Goal: Communication & Community: Answer question/provide support

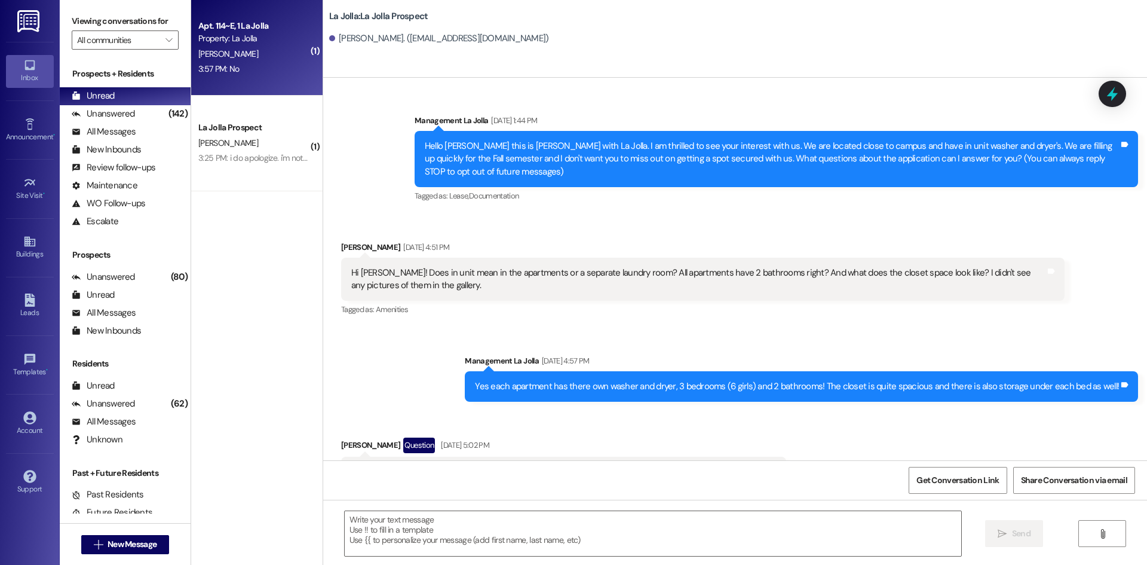
scroll to position [4120, 0]
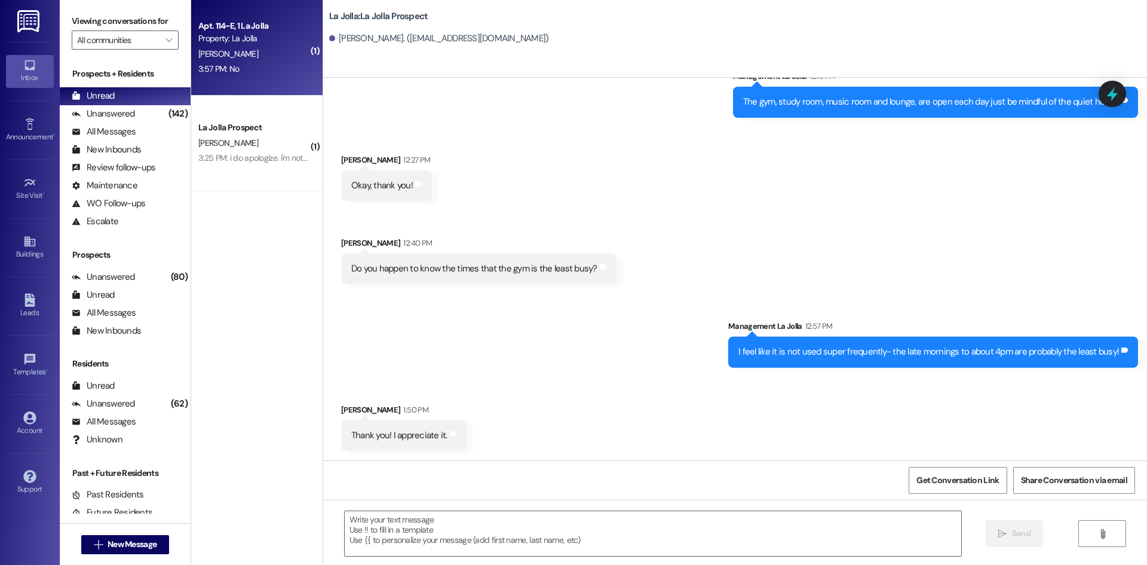
click at [252, 82] on div "Apt. 114~E, 1 La Jolla Property: La Jolla [PERSON_NAME] 3:57 PM: No 3:57 PM: No" at bounding box center [256, 48] width 131 height 96
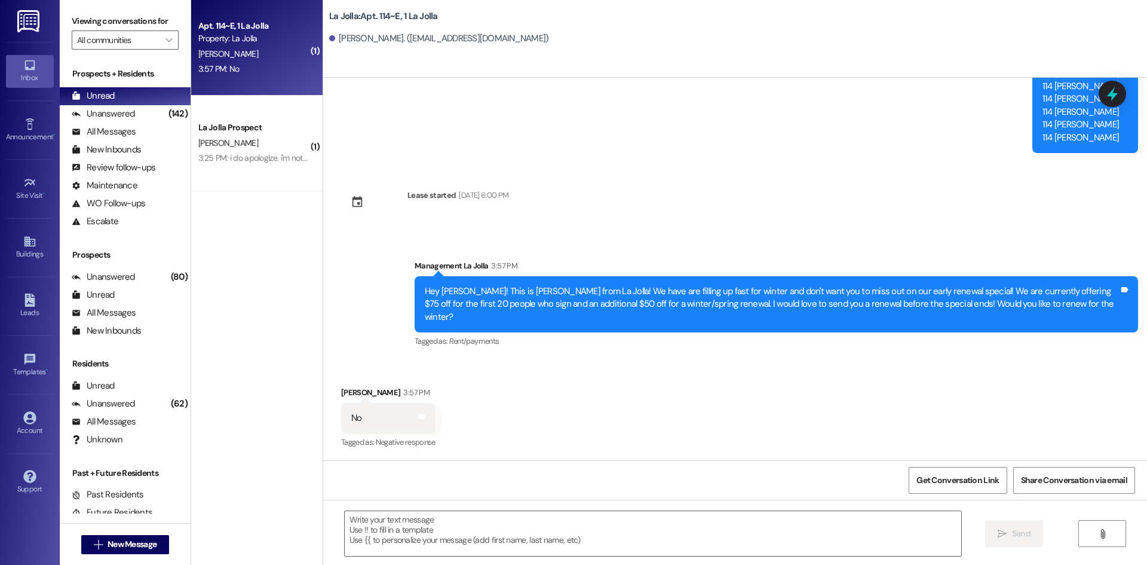
scroll to position [920, 0]
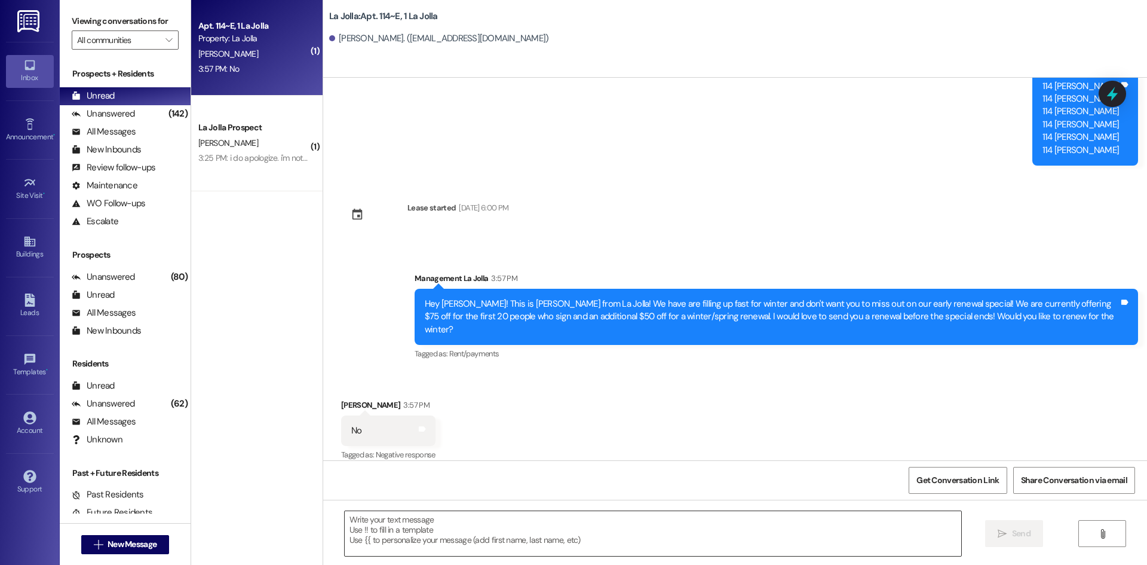
click at [460, 531] on textarea at bounding box center [653, 533] width 617 height 45
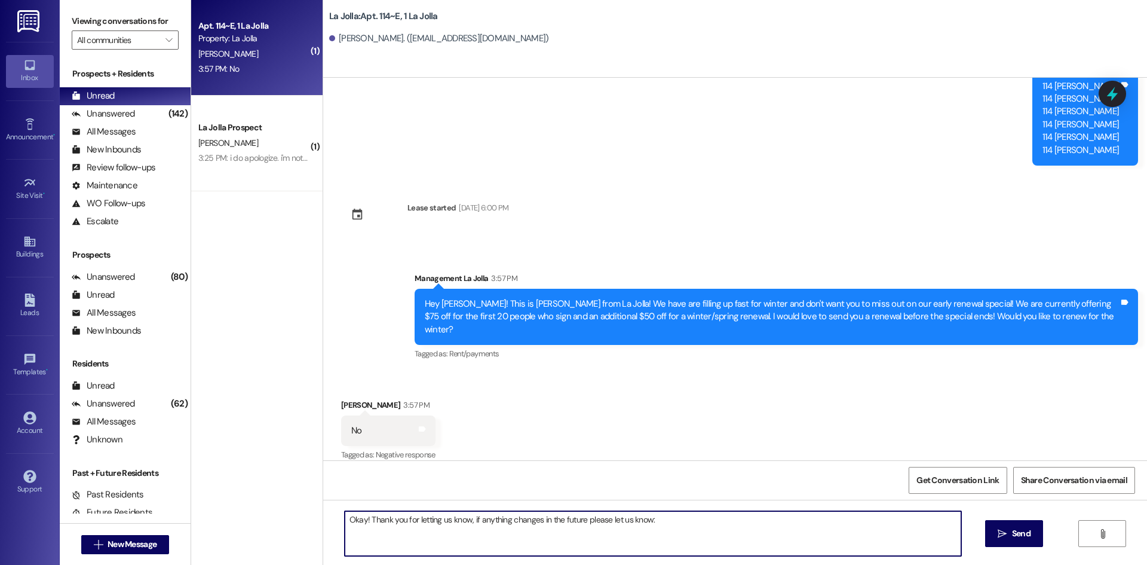
type textarea "Okay! Thank you for letting us know, if anything changes in the future please l…"
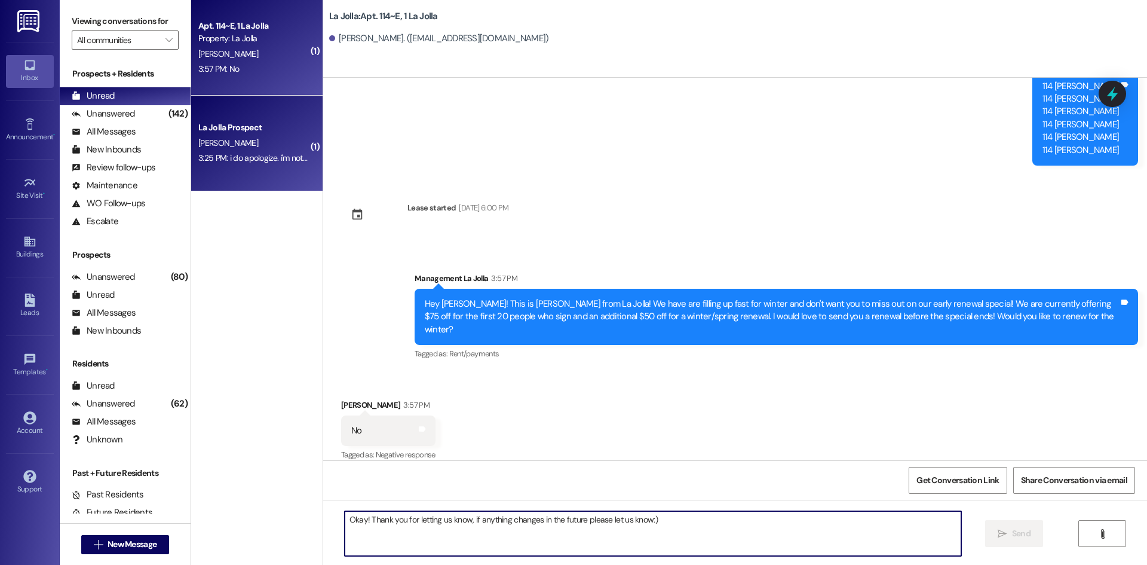
click at [226, 160] on div "3:25 PM: i do apologize. i'm not a student , not an interested in wards and i d…" at bounding box center [417, 157] width 439 height 11
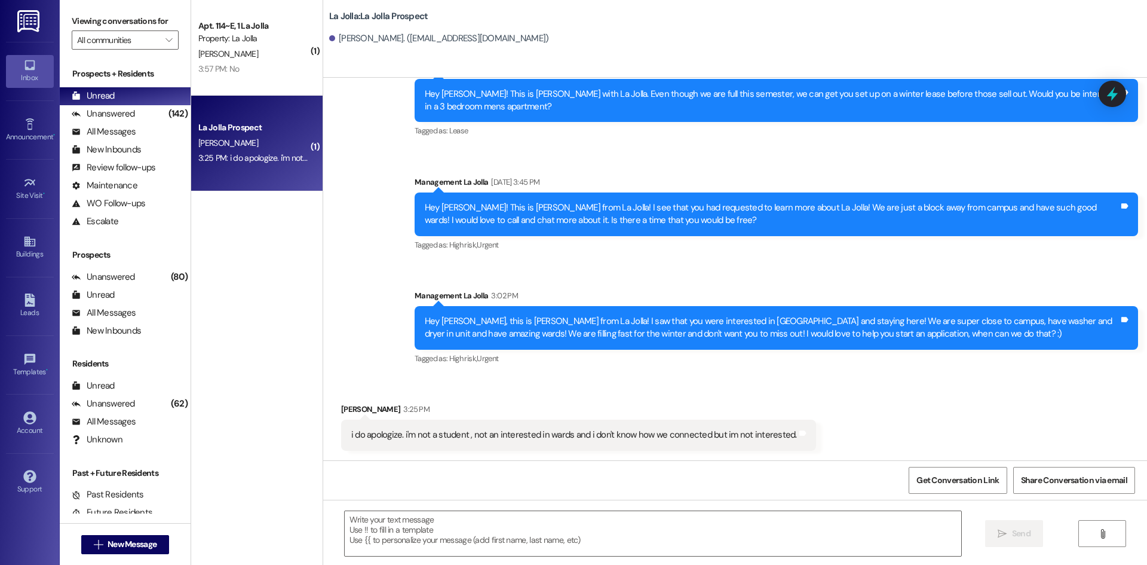
scroll to position [166, 0]
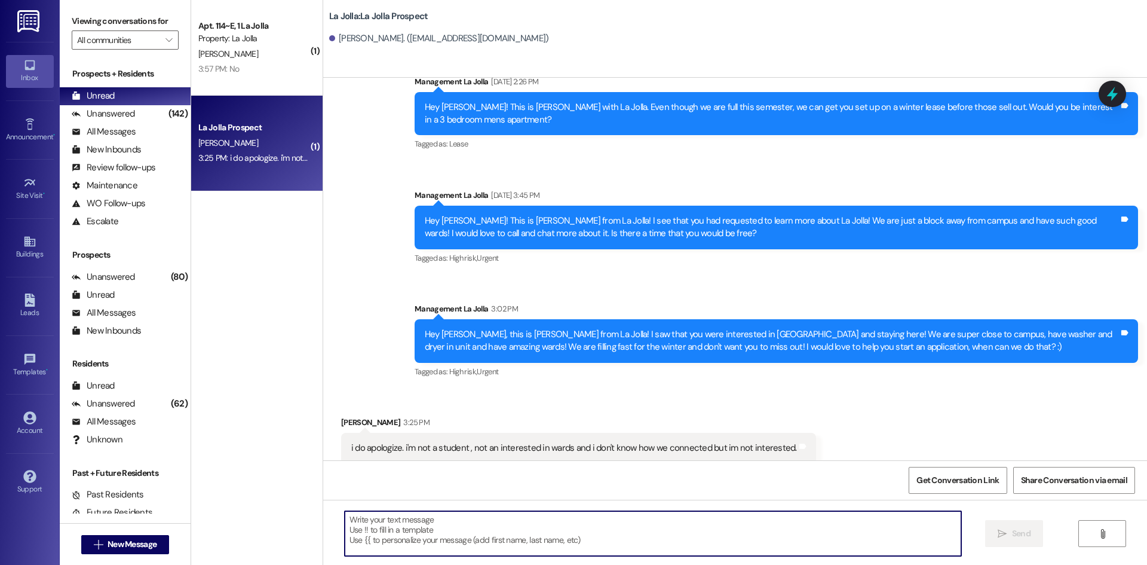
click at [468, 538] on textarea at bounding box center [653, 533] width 617 height 45
click at [389, 526] on textarea at bounding box center [653, 533] width 617 height 45
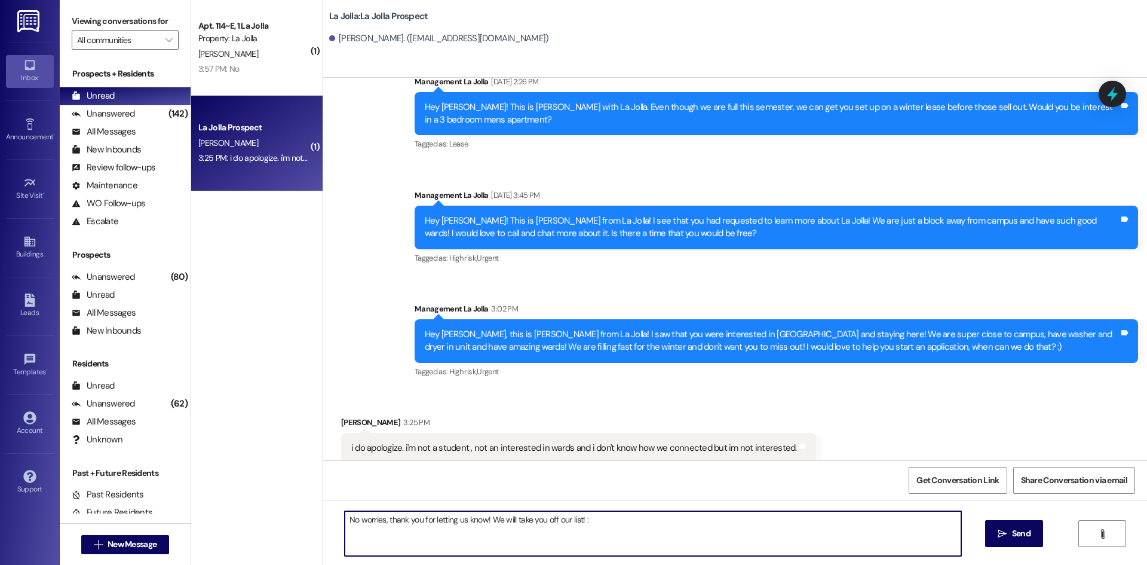
type textarea "No worries, thank you for letting us know! We will take you off our list! :)"
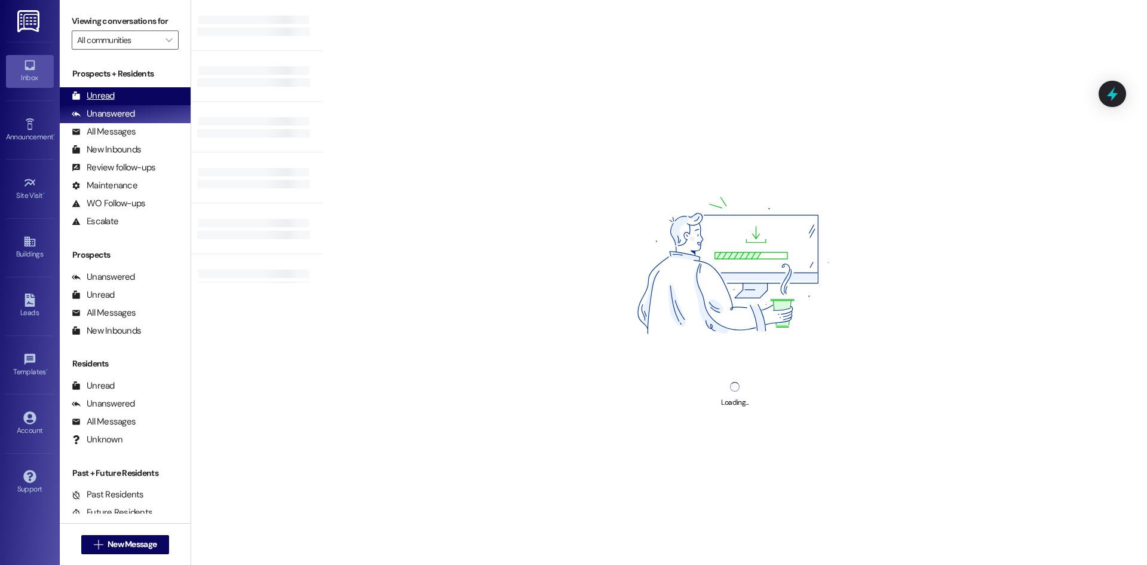
click at [126, 90] on div "Unread (0)" at bounding box center [125, 96] width 131 height 18
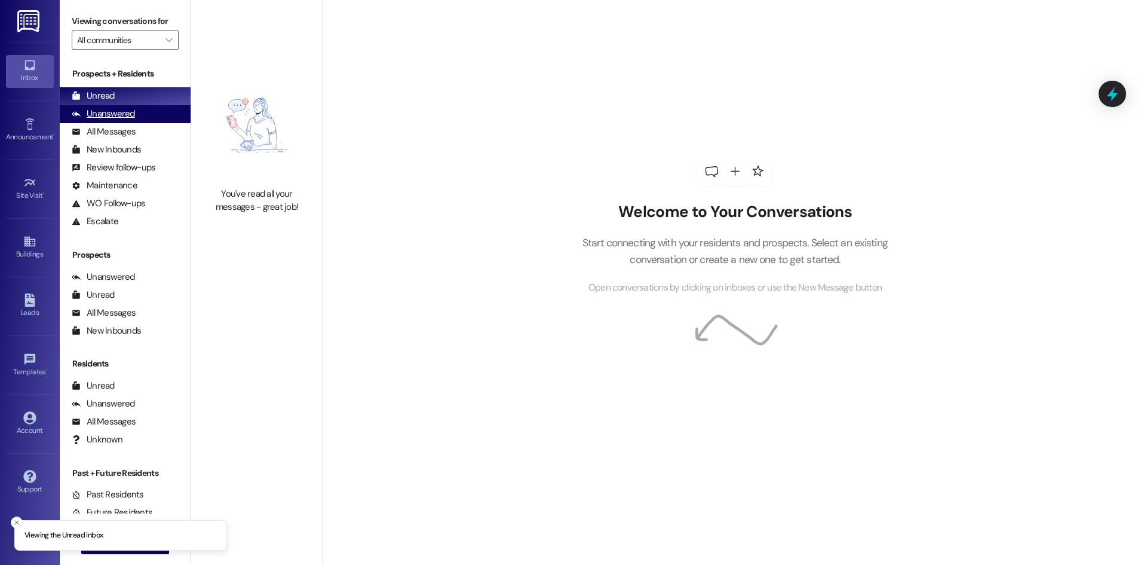
click at [133, 111] on div "Unanswered (0)" at bounding box center [125, 114] width 131 height 18
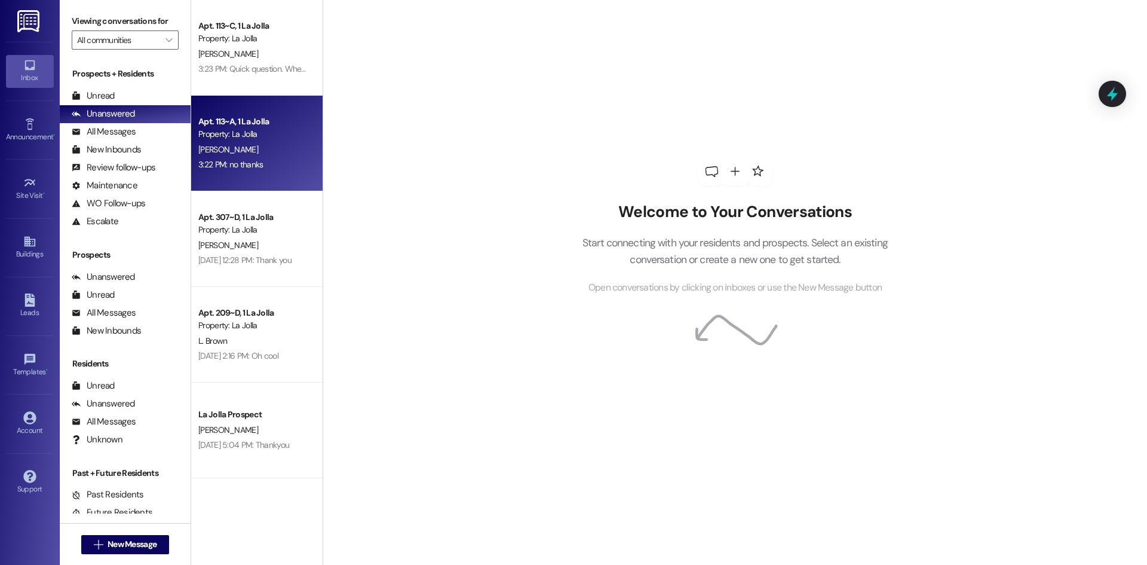
click at [241, 125] on div "Apt. 113~A, 1 La Jolla" at bounding box center [253, 121] width 111 height 13
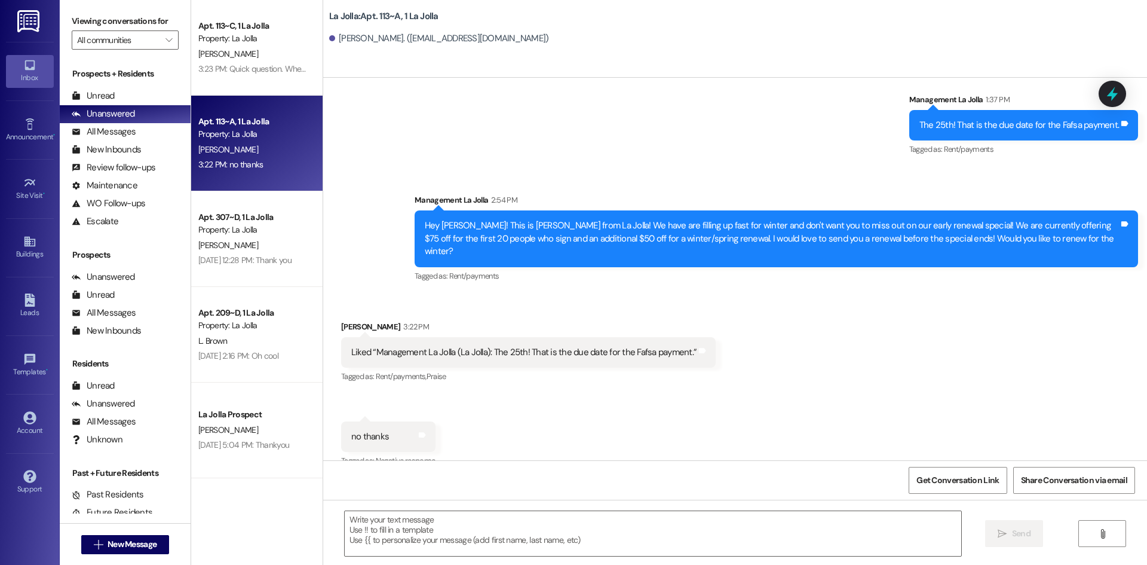
scroll to position [2310, 0]
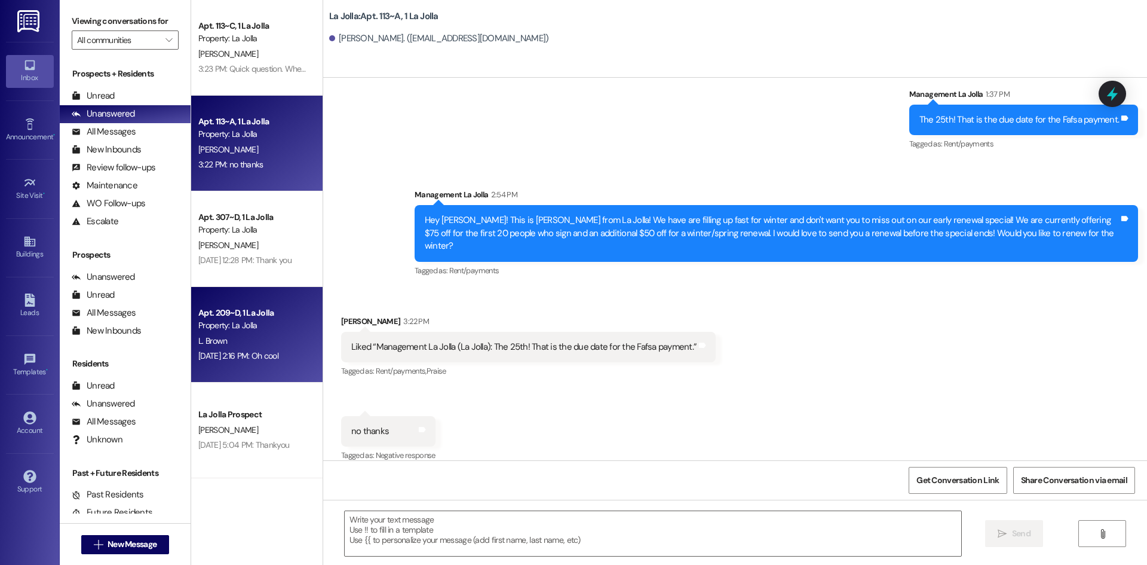
click at [284, 326] on div "Property: La Jolla" at bounding box center [253, 325] width 111 height 13
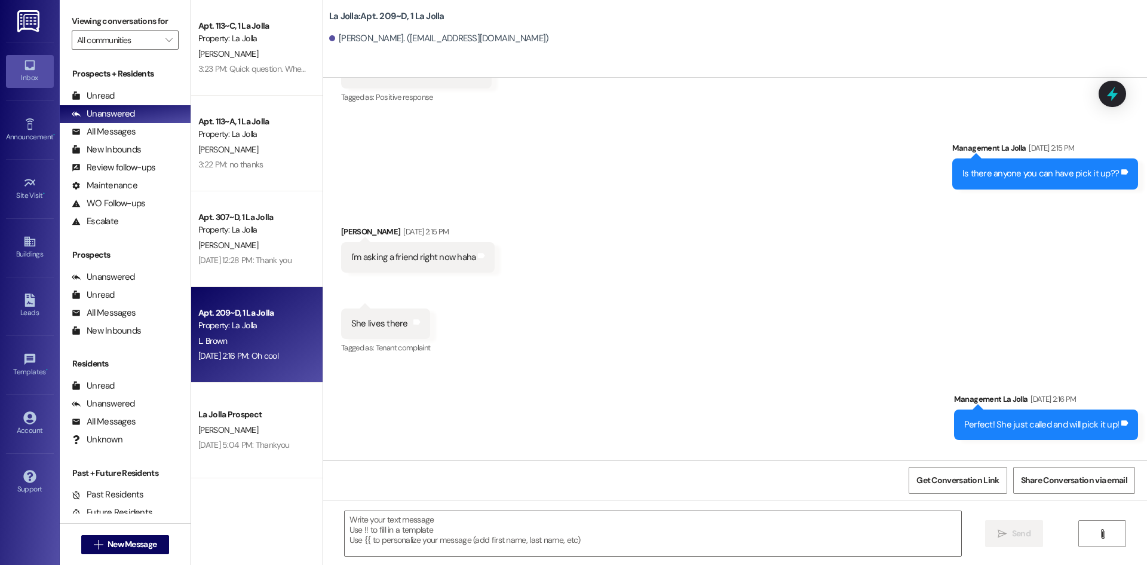
scroll to position [19436, 0]
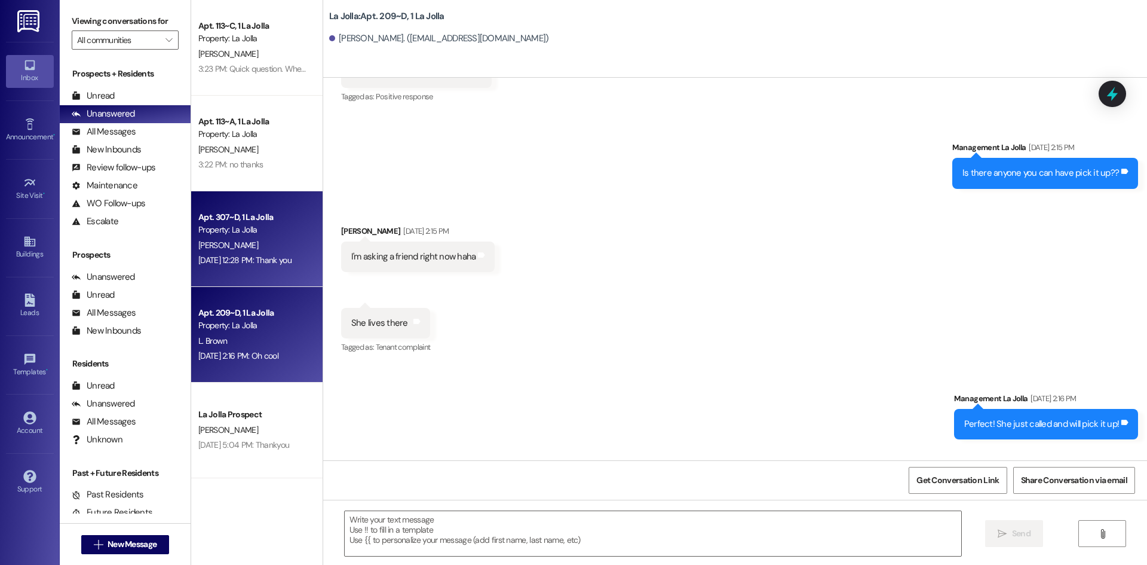
click at [246, 253] on div "[DATE] 12:28 PM: Thank you [DATE] 12:28 PM: Thank you" at bounding box center [253, 260] width 113 height 15
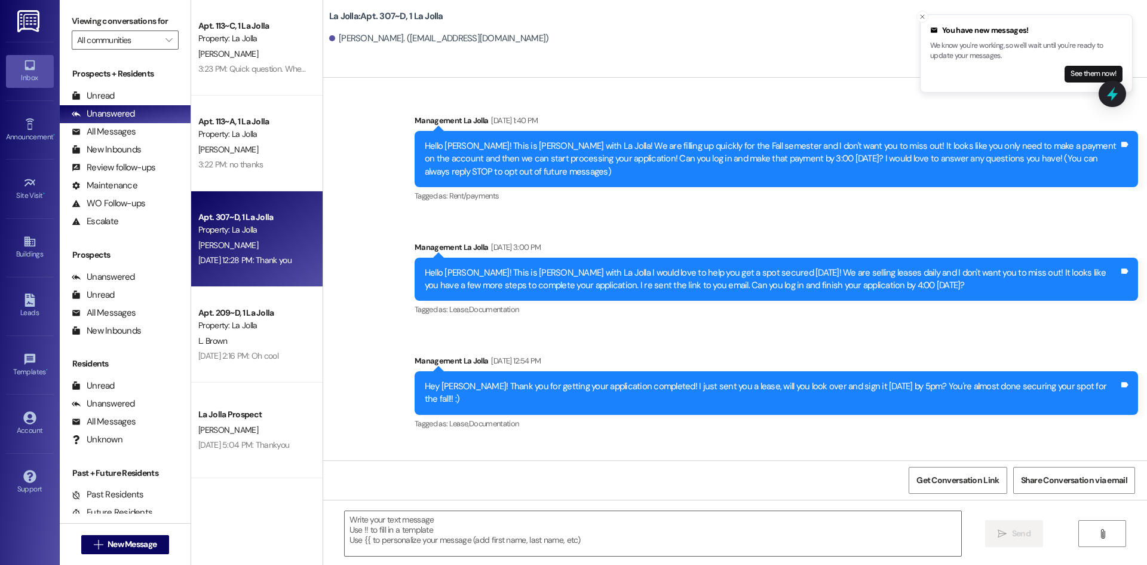
scroll to position [21284, 0]
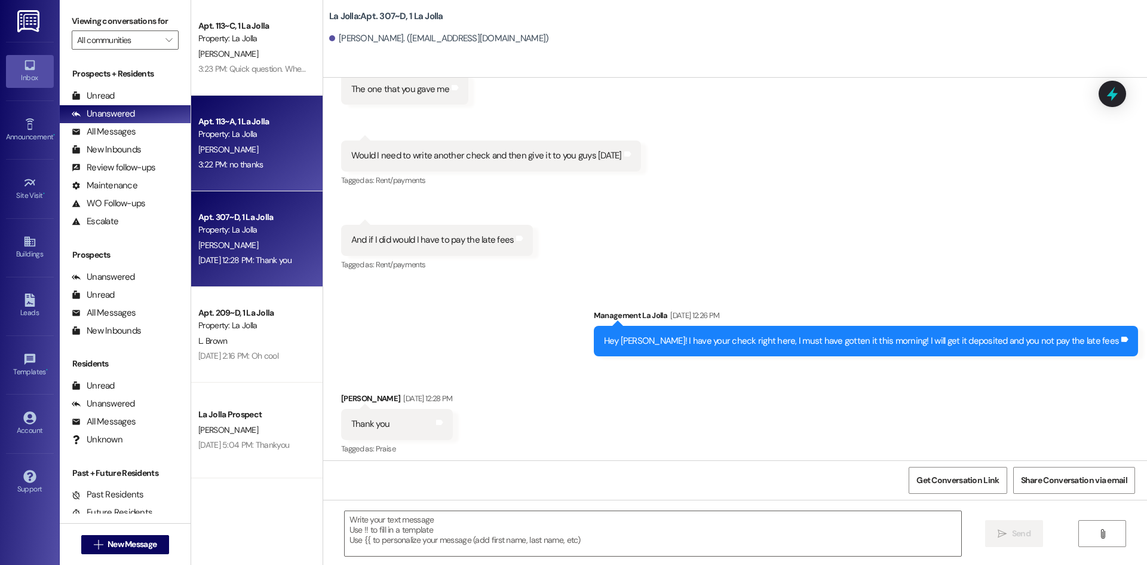
click at [252, 145] on div "[PERSON_NAME]" at bounding box center [253, 149] width 113 height 15
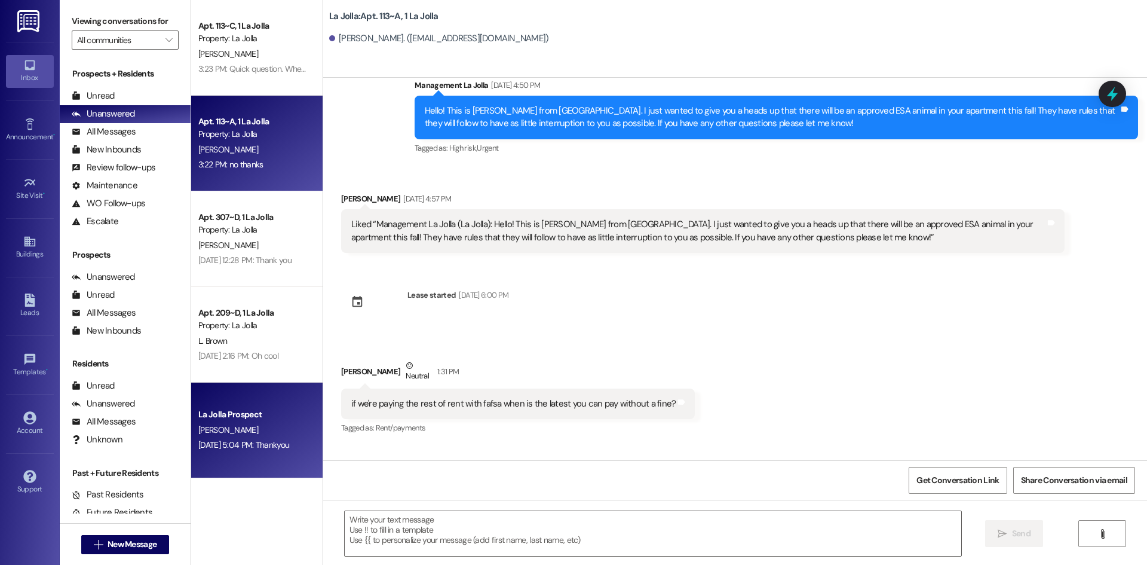
click at [244, 424] on div "[PERSON_NAME]" at bounding box center [253, 429] width 113 height 15
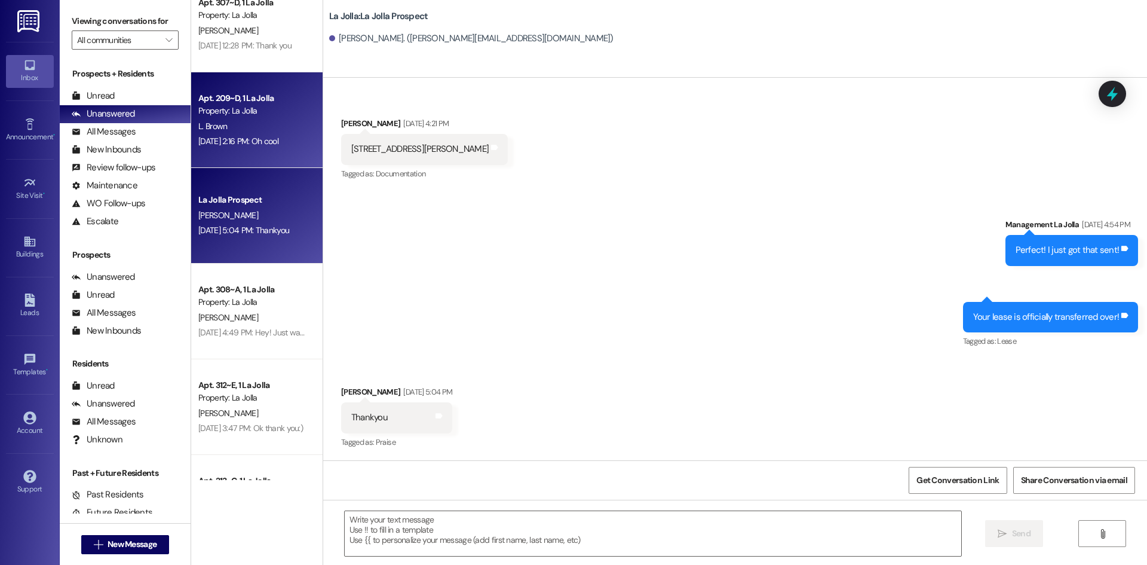
scroll to position [239, 0]
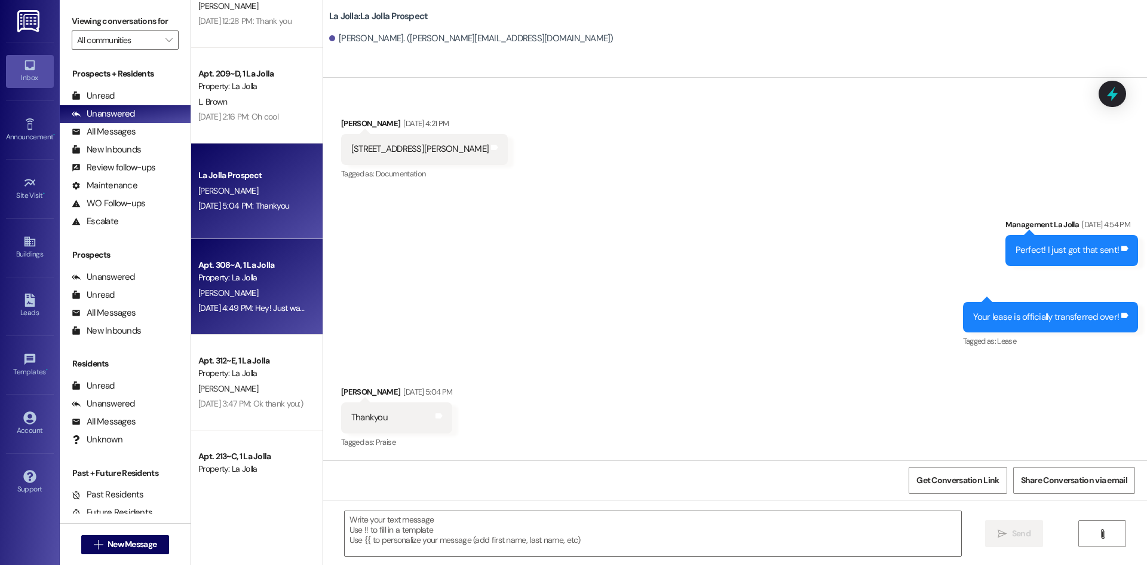
click at [270, 301] on div "[DATE] 4:49 PM: Hey! Just wanted to check in, were you able to get the storage …" at bounding box center [253, 308] width 113 height 15
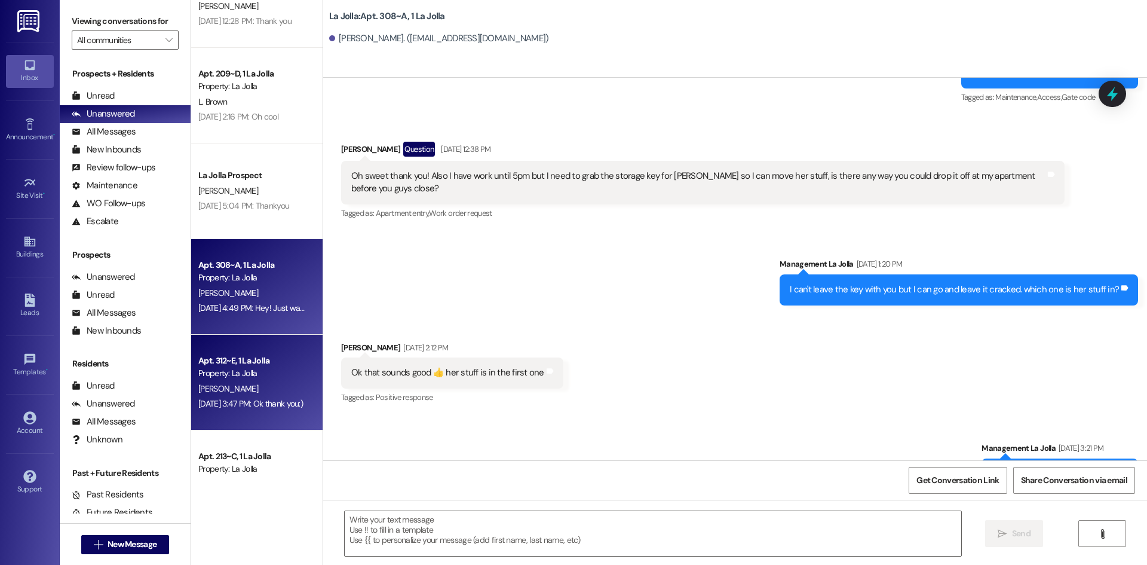
scroll to position [11209, 0]
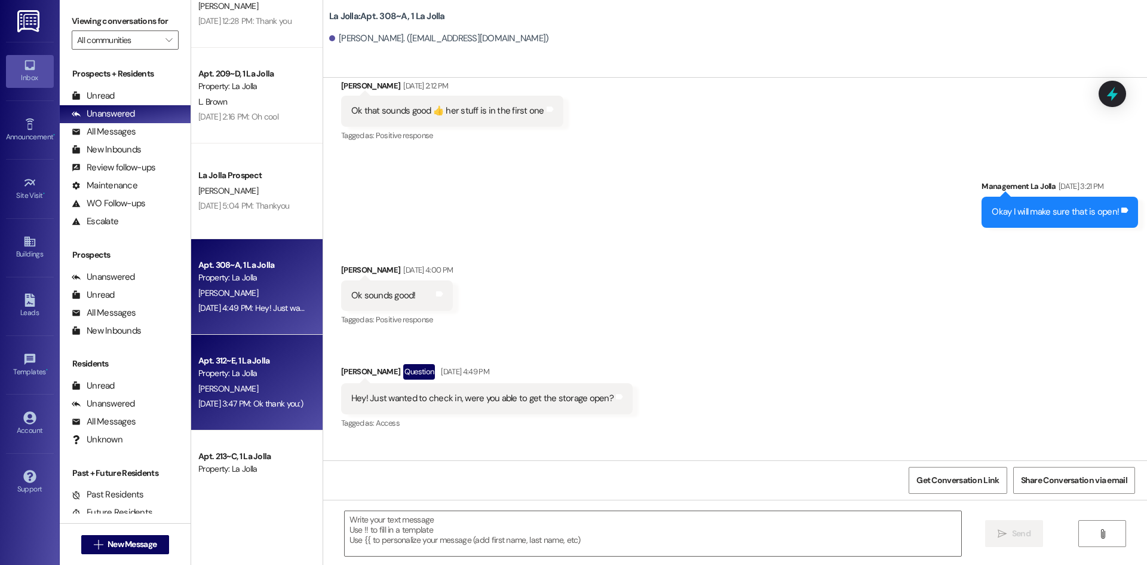
click at [280, 365] on div "Apt. 312~E, 1 La Jolla" at bounding box center [253, 360] width 111 height 13
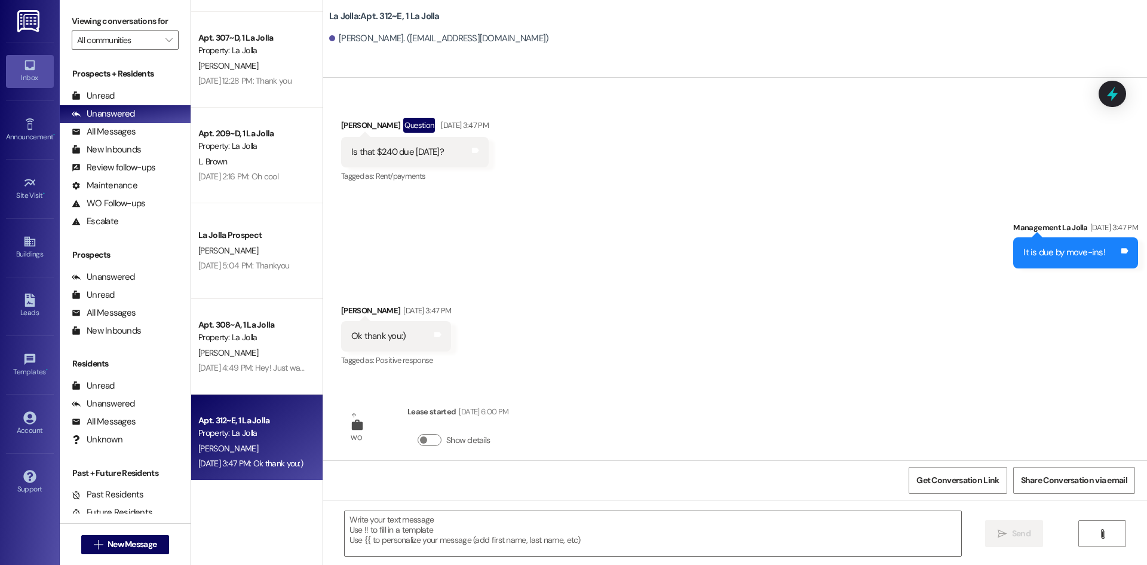
scroll to position [0, 0]
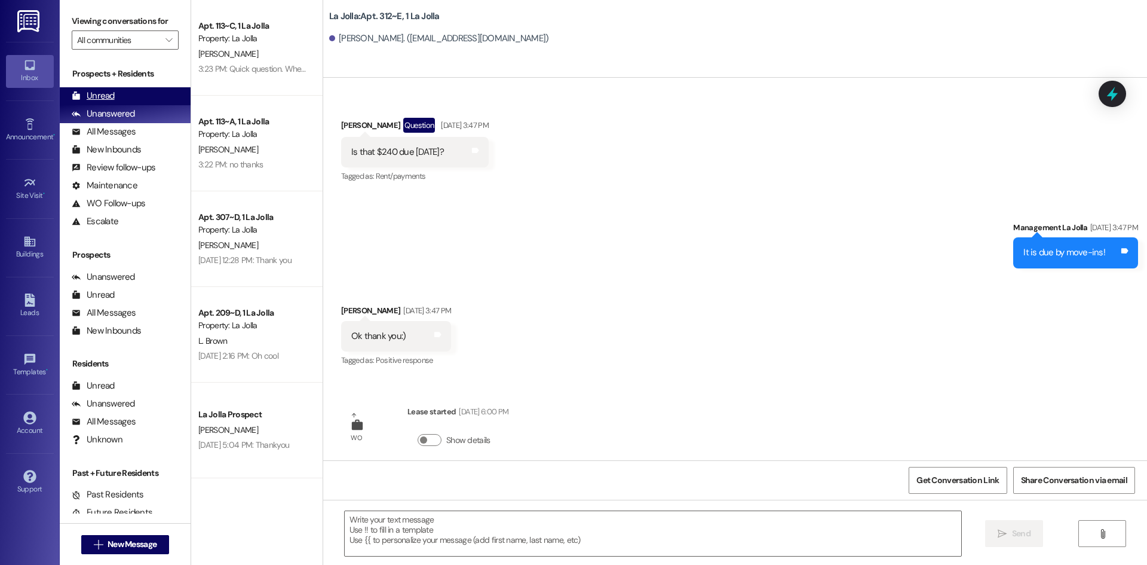
click at [136, 100] on div "Unread (0)" at bounding box center [125, 96] width 131 height 18
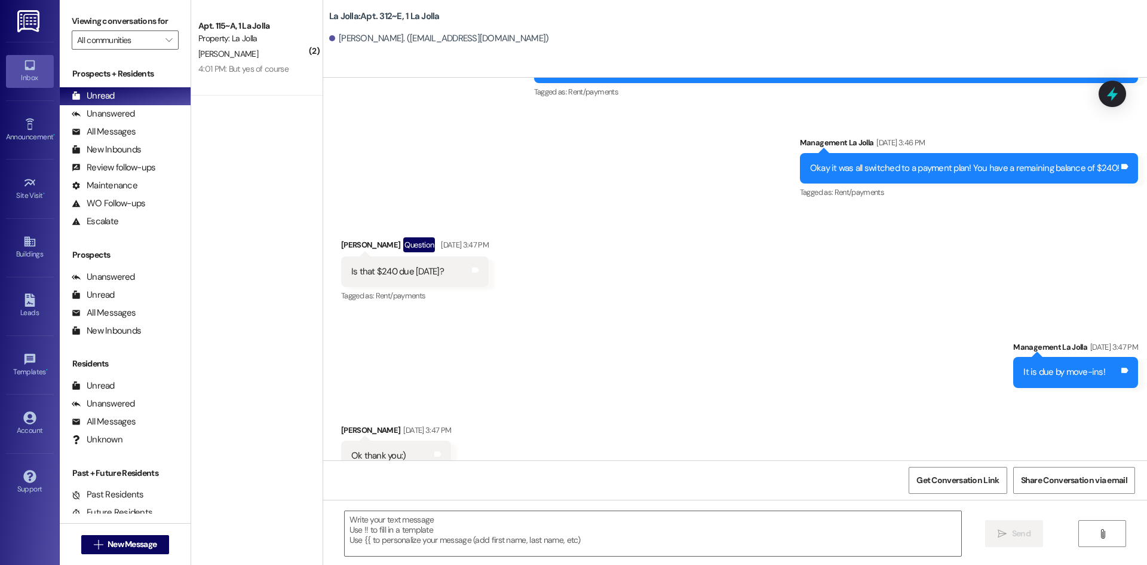
scroll to position [859, 0]
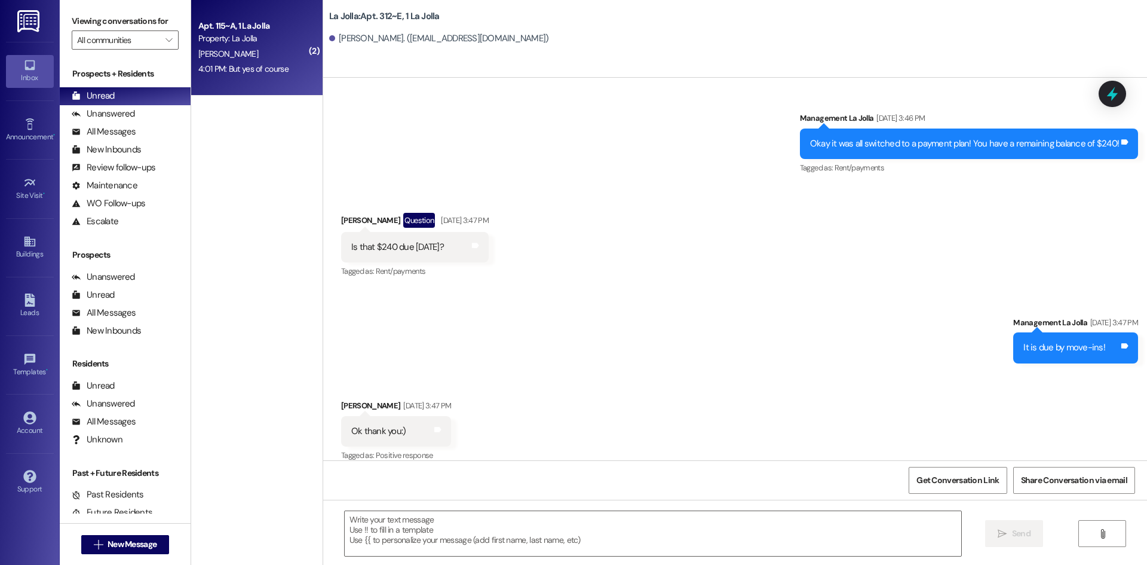
click at [284, 32] on div "Apt. 115~A, 1 La Jolla" at bounding box center [253, 26] width 111 height 13
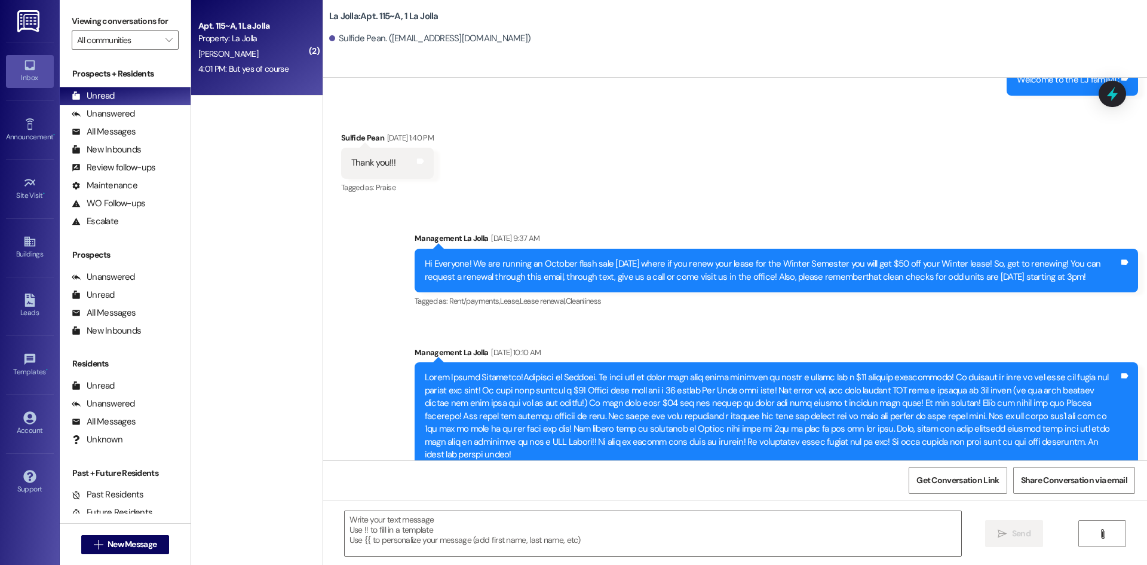
scroll to position [12361, 0]
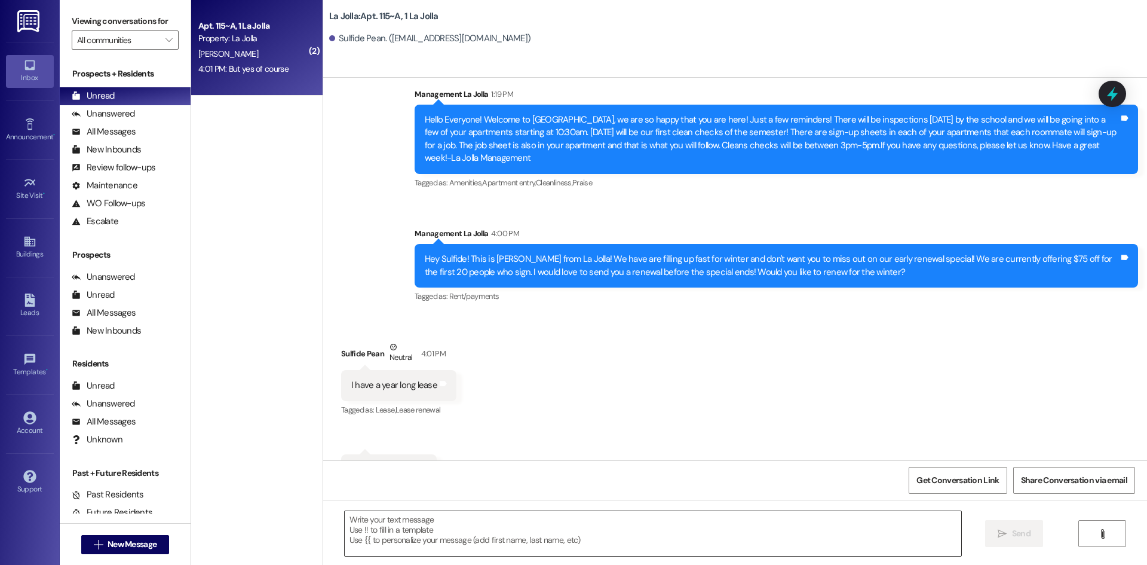
click at [384, 520] on textarea at bounding box center [653, 533] width 617 height 45
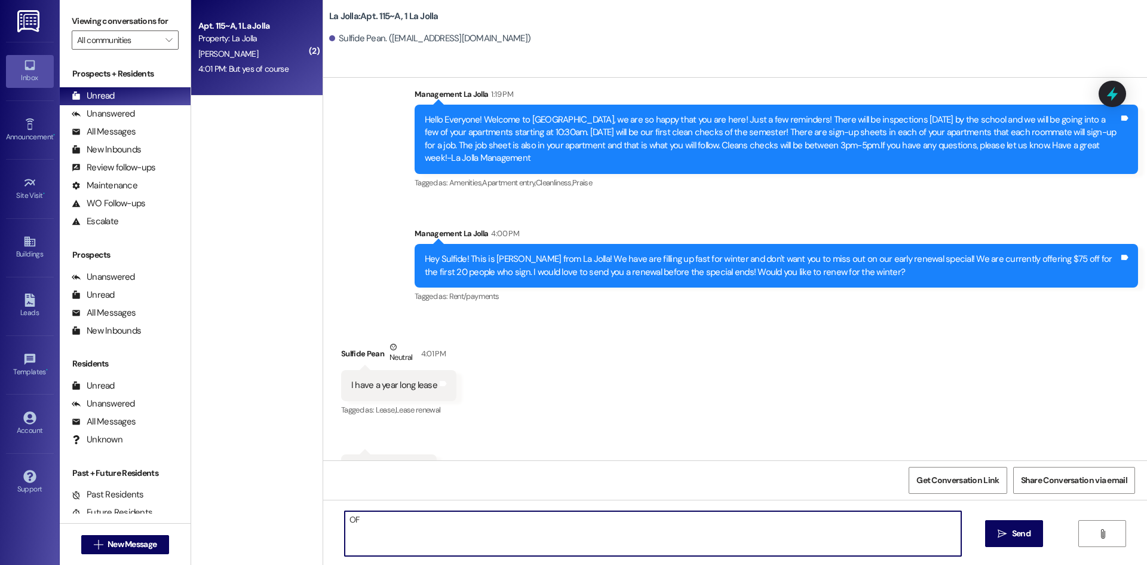
type textarea "O"
type textarea "Oh yes of course! We have that down, we will update our sheet right now! :)"
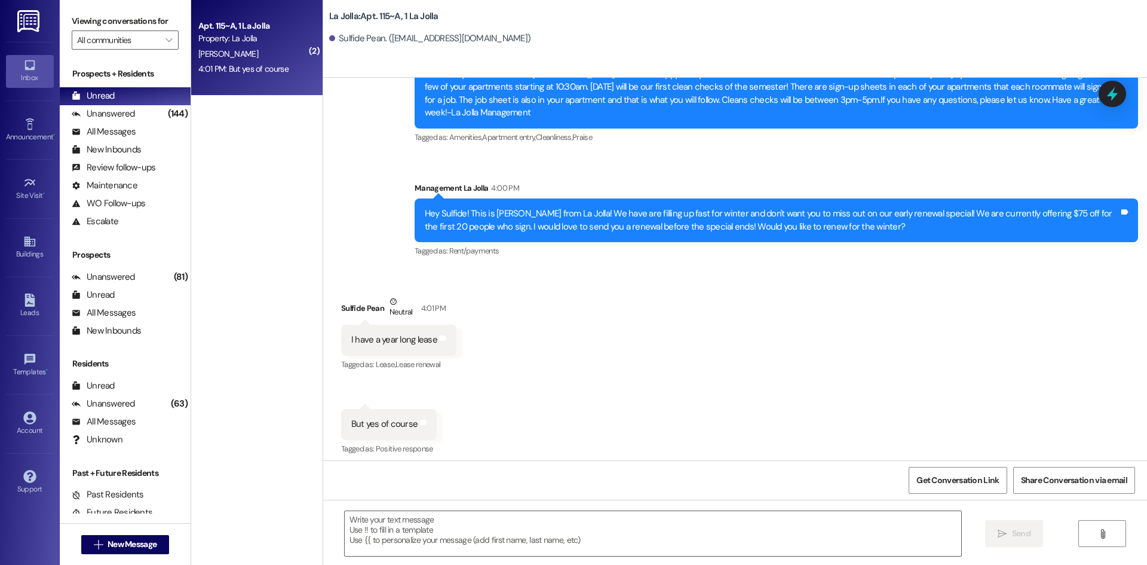
scroll to position [12446, 0]
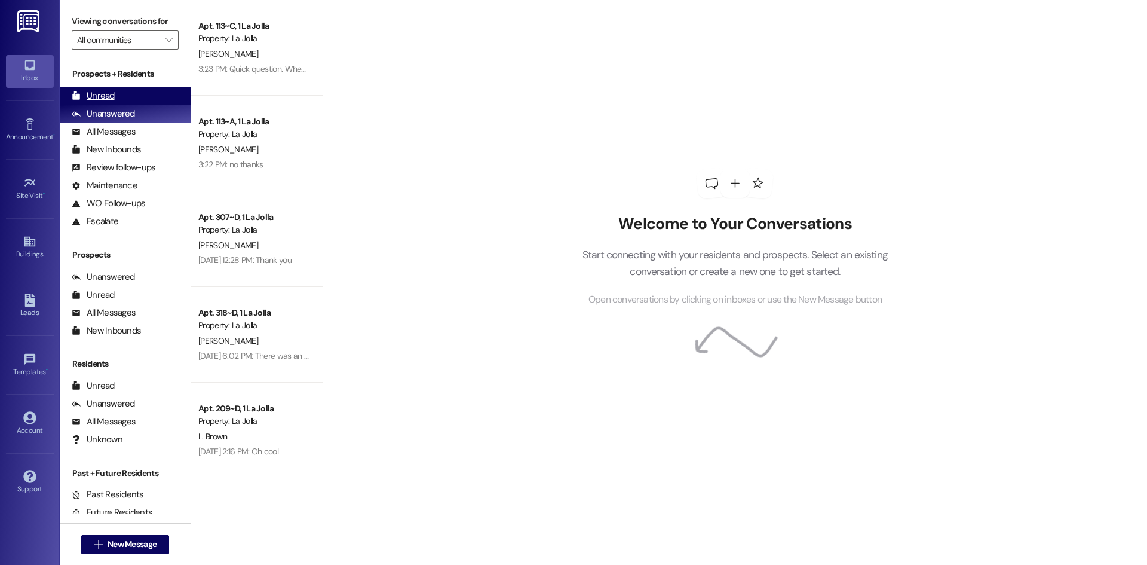
click at [139, 88] on div "Unread (0)" at bounding box center [125, 96] width 131 height 18
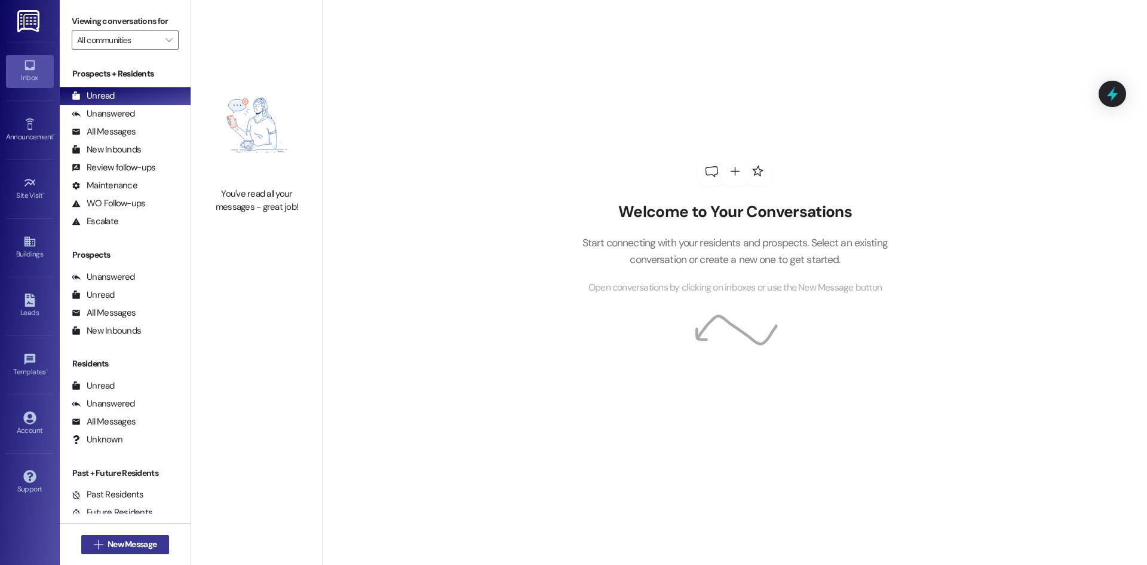
click at [126, 538] on span "New Message" at bounding box center [132, 544] width 49 height 13
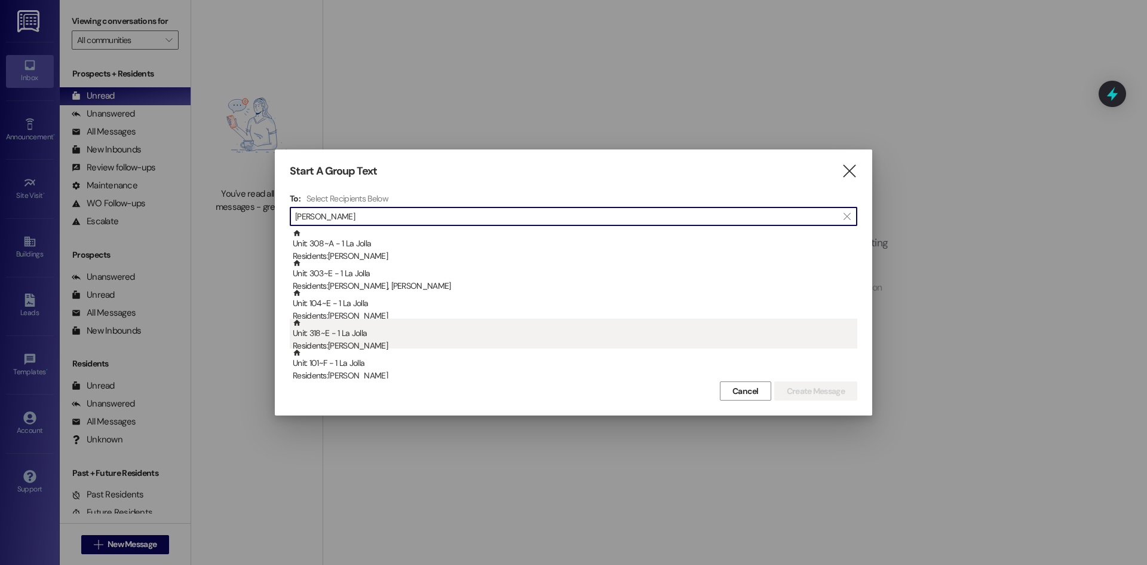
type input "Sam"
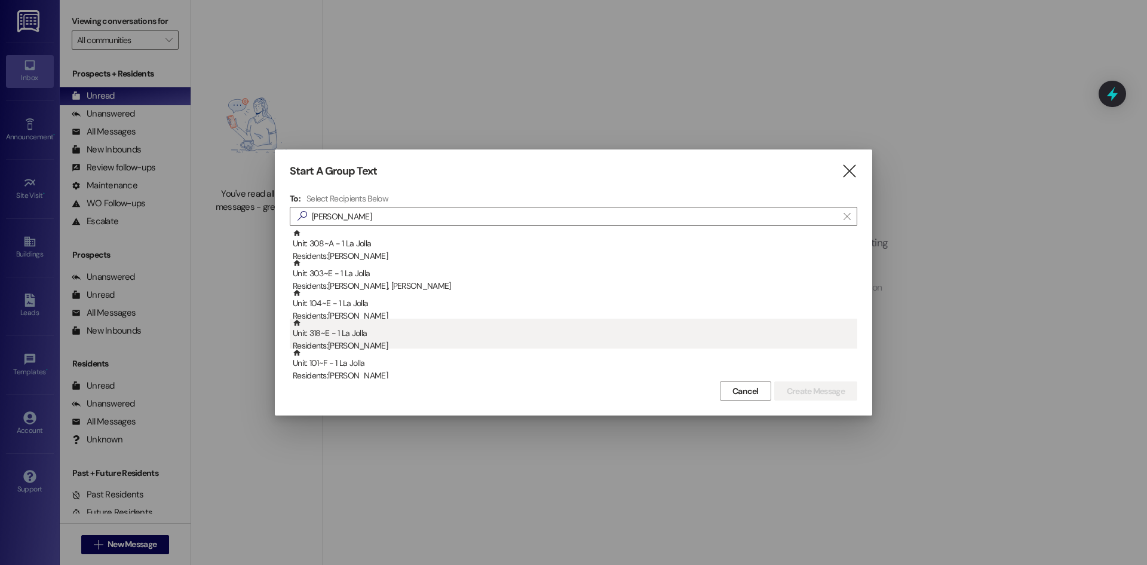
click at [364, 340] on div "Residents: Samantha Thompson" at bounding box center [575, 345] width 565 height 13
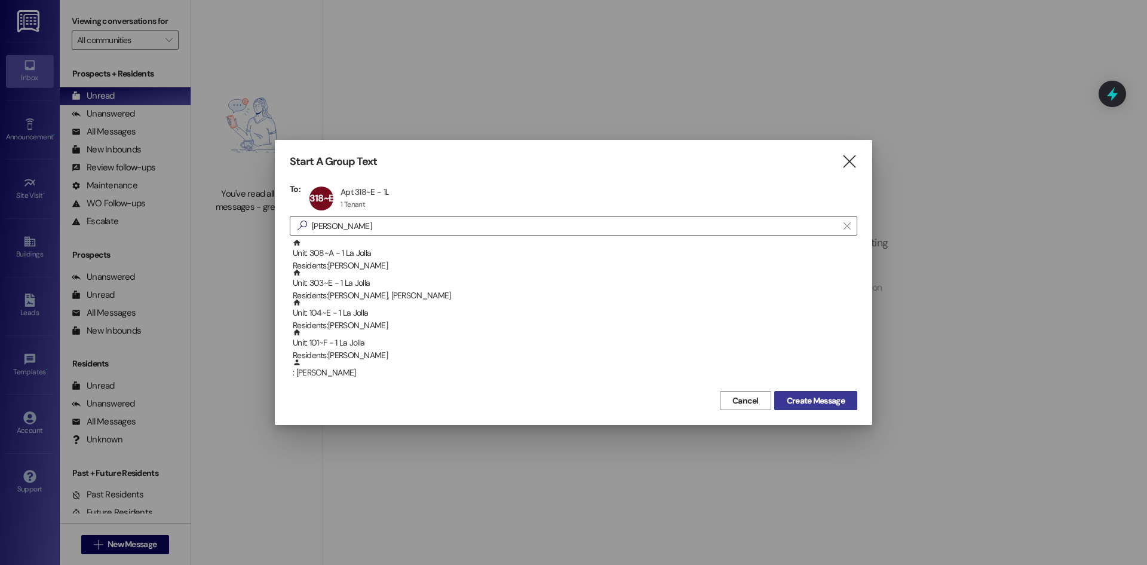
click at [823, 397] on span "Create Message" at bounding box center [816, 400] width 58 height 13
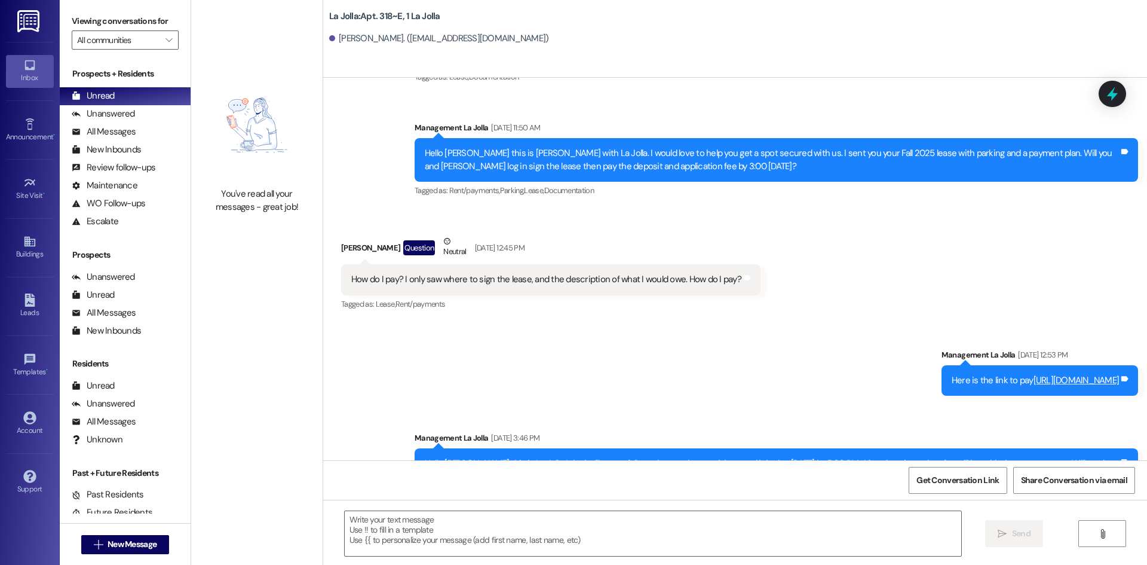
scroll to position [236, 0]
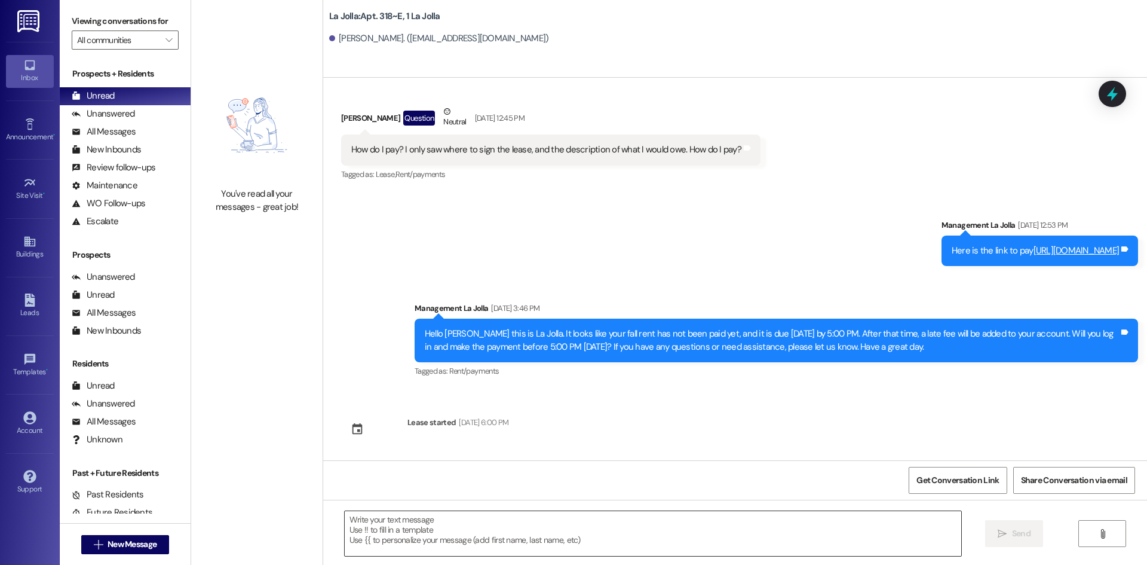
click at [463, 537] on textarea at bounding box center [653, 533] width 617 height 45
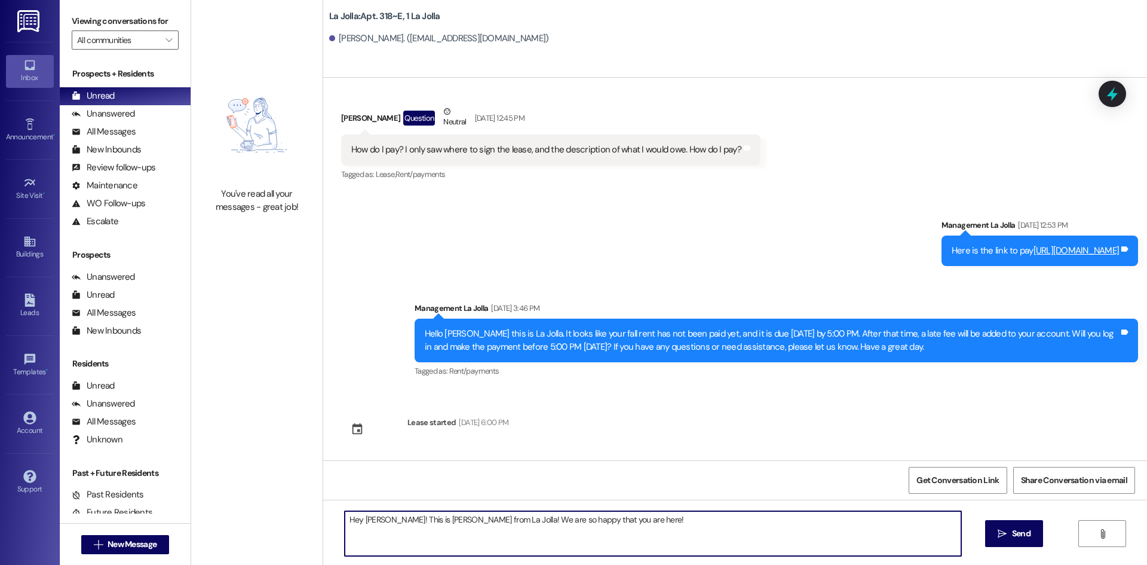
click at [669, 526] on textarea "Hey Samantha! This is Heather from La Jolla! We are so happy that you are here!" at bounding box center [653, 533] width 617 height 45
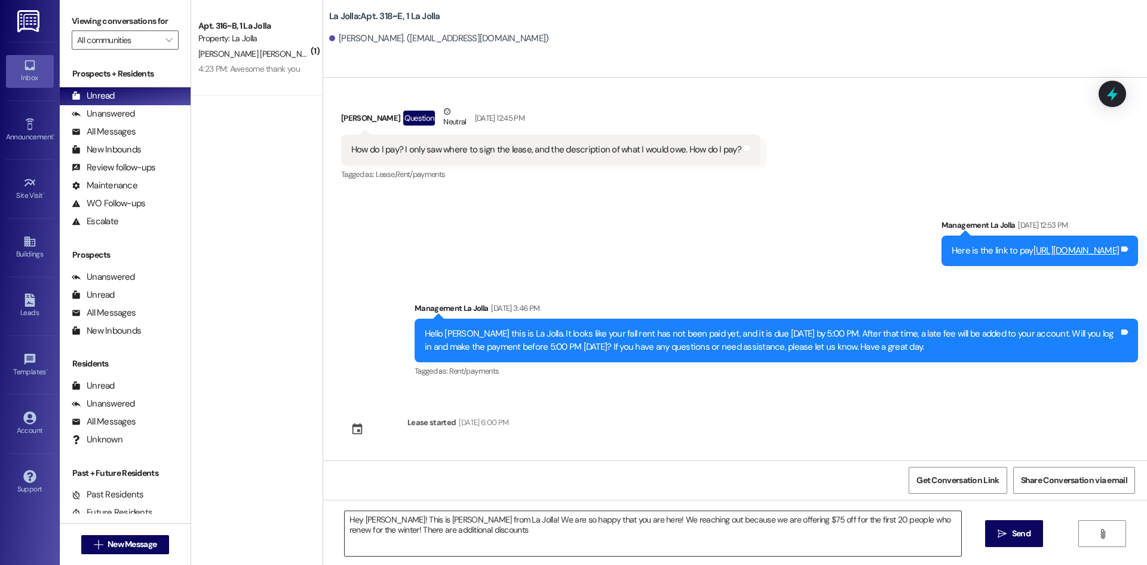
click at [496, 535] on textarea "Hey Samantha! This is Heather from La Jolla! We are so happy that you are here!…" at bounding box center [653, 533] width 617 height 45
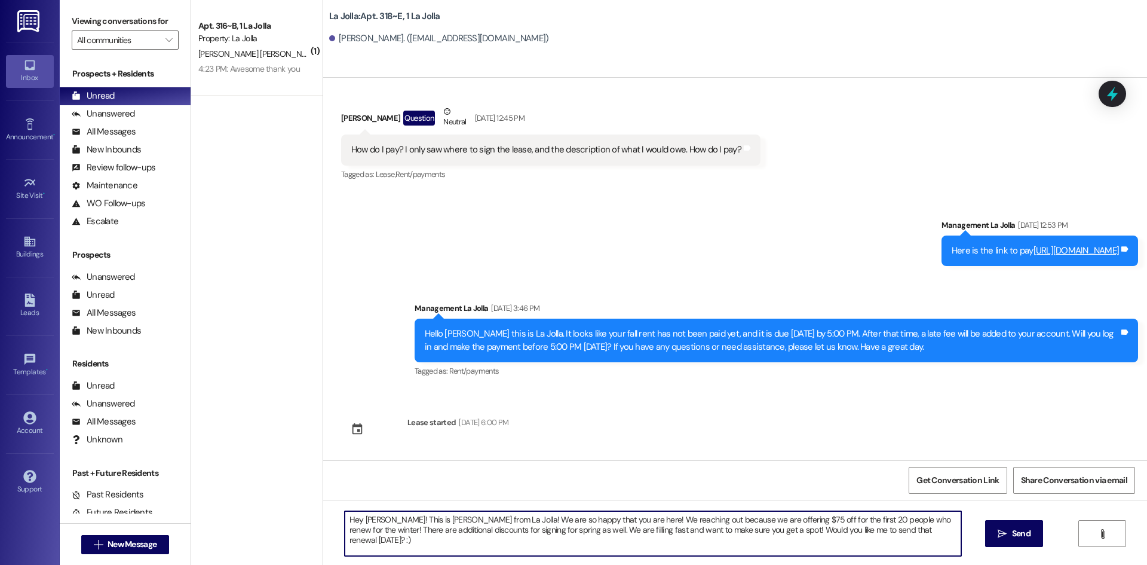
drag, startPoint x: 921, startPoint y: 526, endPoint x: 335, endPoint y: 513, distance: 586.4
click at [345, 513] on textarea "Hey Samantha! This is Heather from La Jolla! We are so happy that you are here!…" at bounding box center [653, 533] width 617 height 45
click at [914, 535] on textarea "Hey Samantha! This is Heather from La Jolla! We are so happy that you are here!…" at bounding box center [653, 533] width 617 height 45
drag, startPoint x: 914, startPoint y: 535, endPoint x: 338, endPoint y: 517, distance: 576.9
click at [345, 517] on textarea "Hey Samantha! This is Heather from La Jolla! We are so happy that you are here!…" at bounding box center [653, 533] width 617 height 45
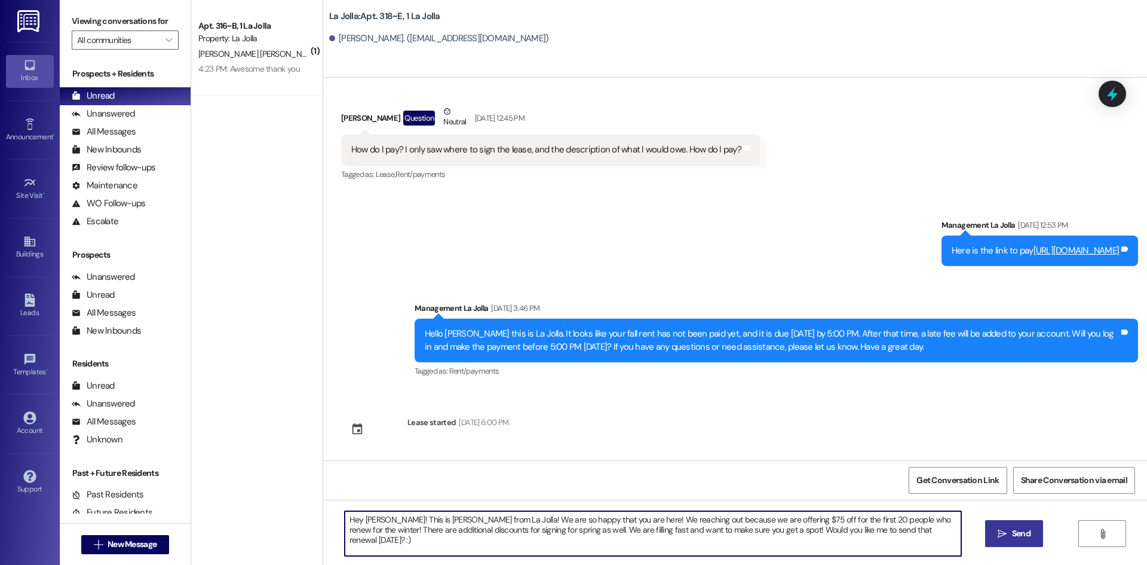
type textarea "Hey Samantha! This is Heather from La Jolla! We are so happy that you are here!…"
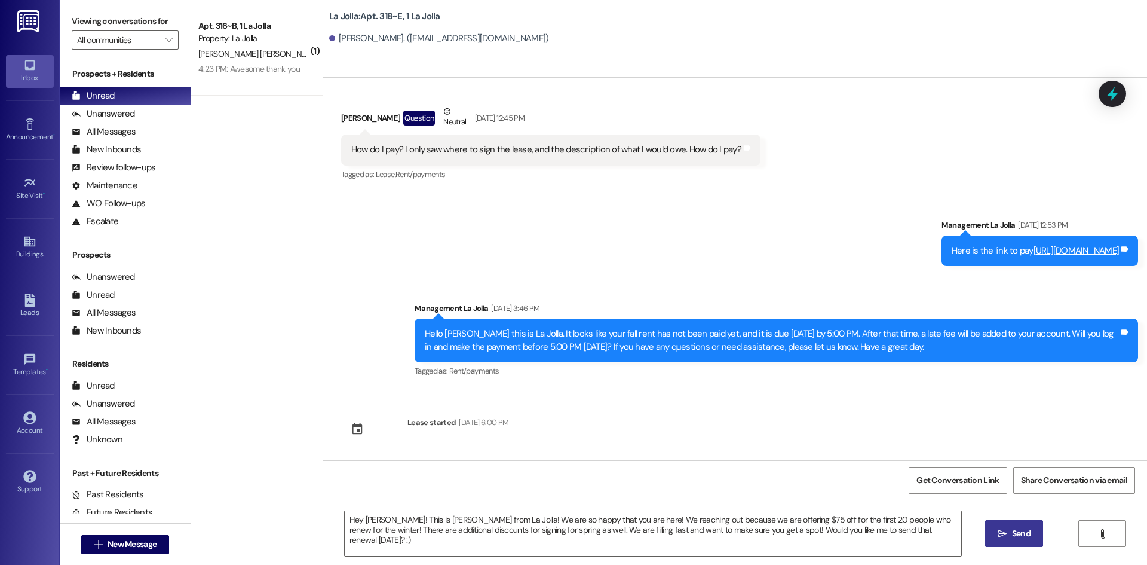
click at [1014, 529] on span "Send" at bounding box center [1021, 533] width 19 height 13
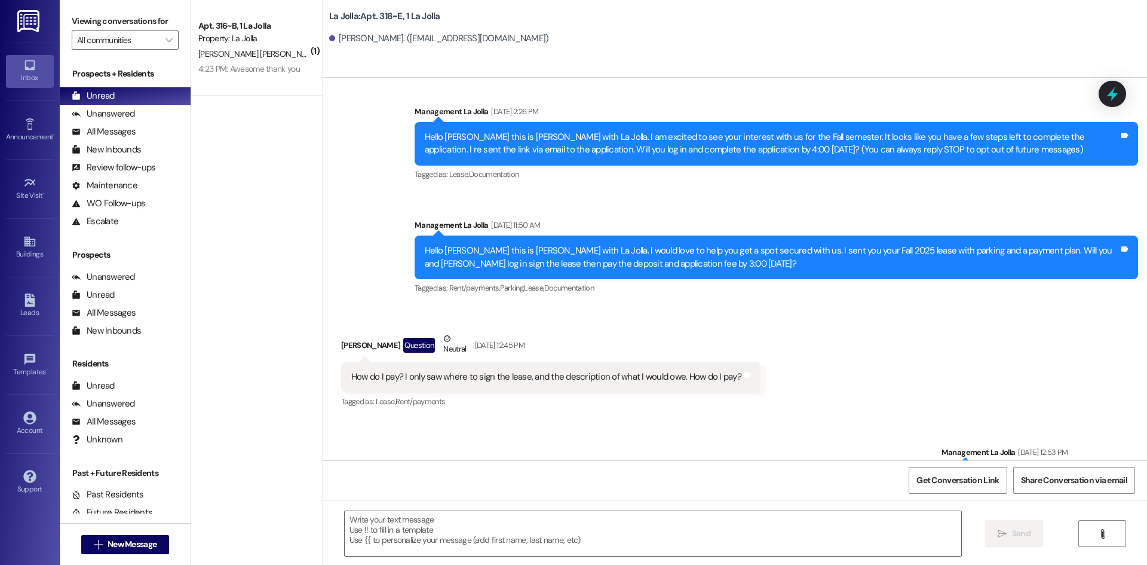
scroll to position [0, 0]
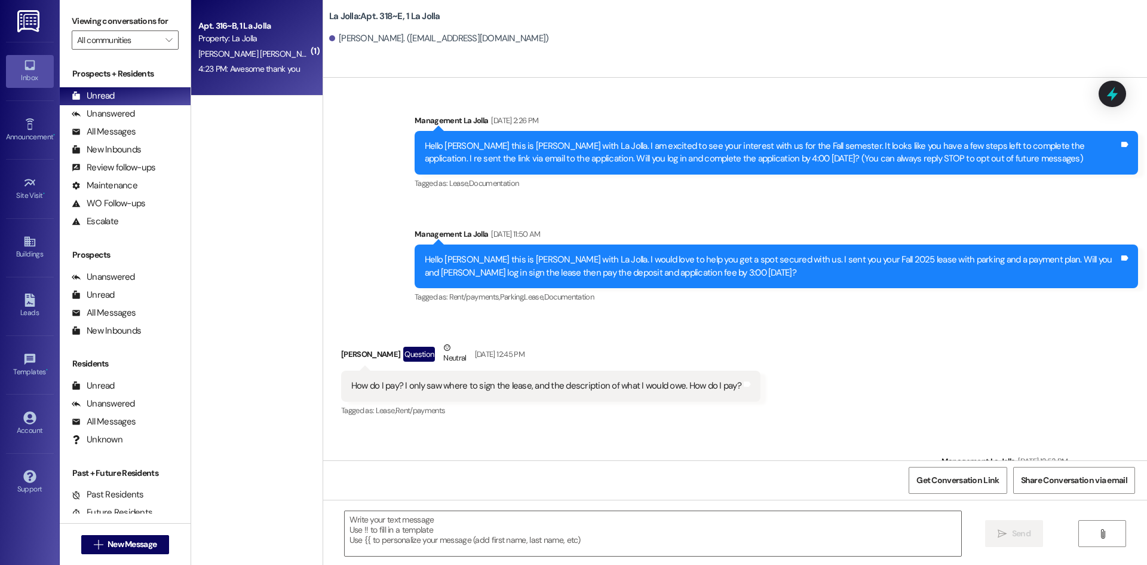
click at [259, 88] on div "Apt. 316~B, 1 La Jolla Property: La Jolla B. Moreno Cersosimo 4:23 PM: Awesome …" at bounding box center [256, 48] width 131 height 96
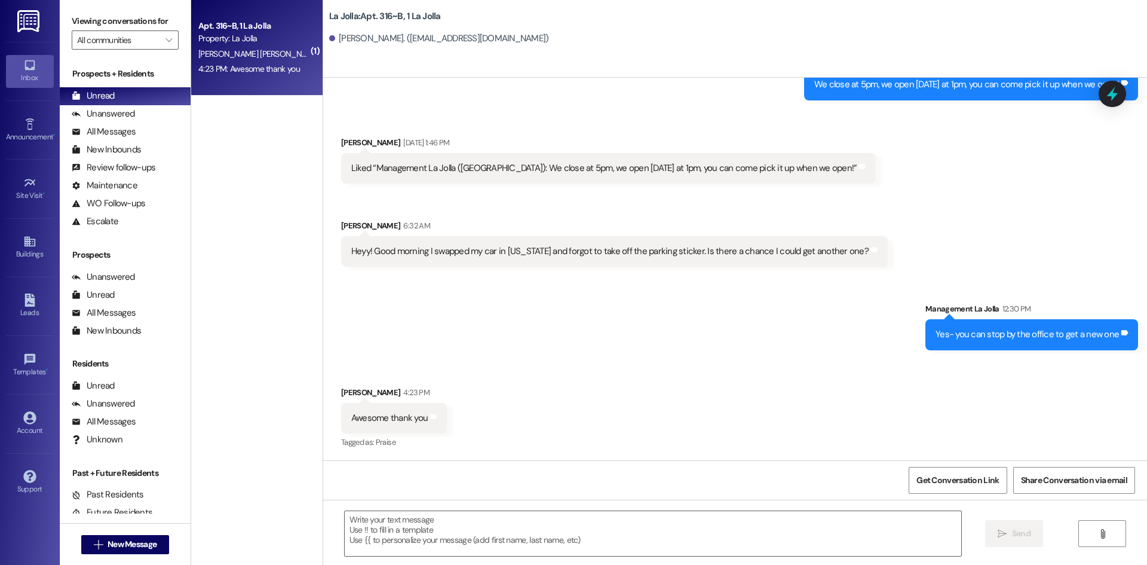
scroll to position [847, 0]
click at [451, 538] on textarea at bounding box center [653, 533] width 617 height 45
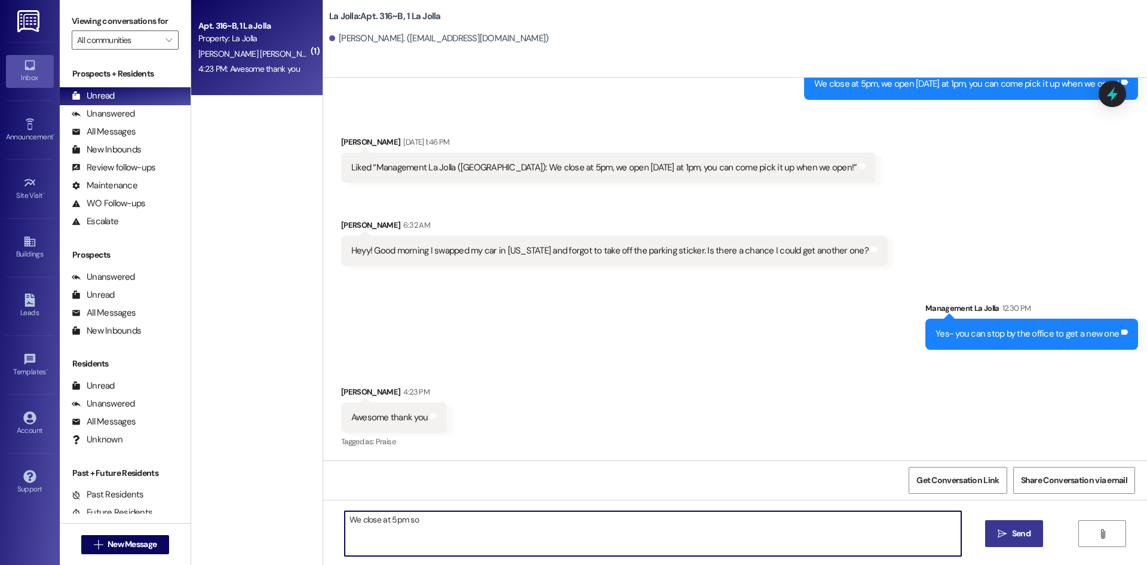
click at [464, 517] on textarea "We close at 5pm so" at bounding box center [653, 533] width 617 height 45
type textarea "We close at 5pm, will you be able to come in before then?"
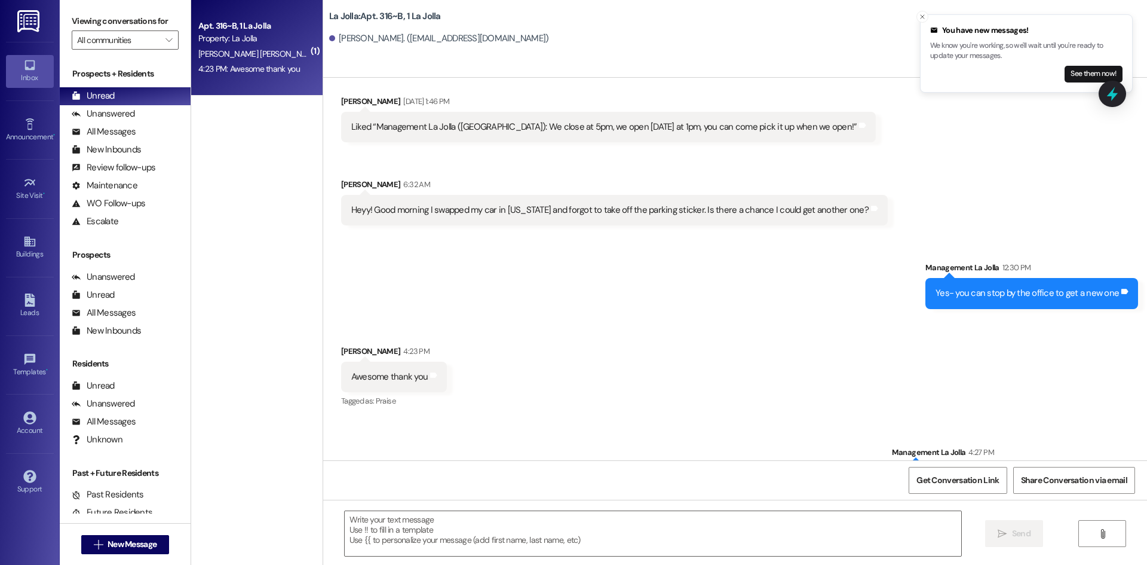
scroll to position [930, 0]
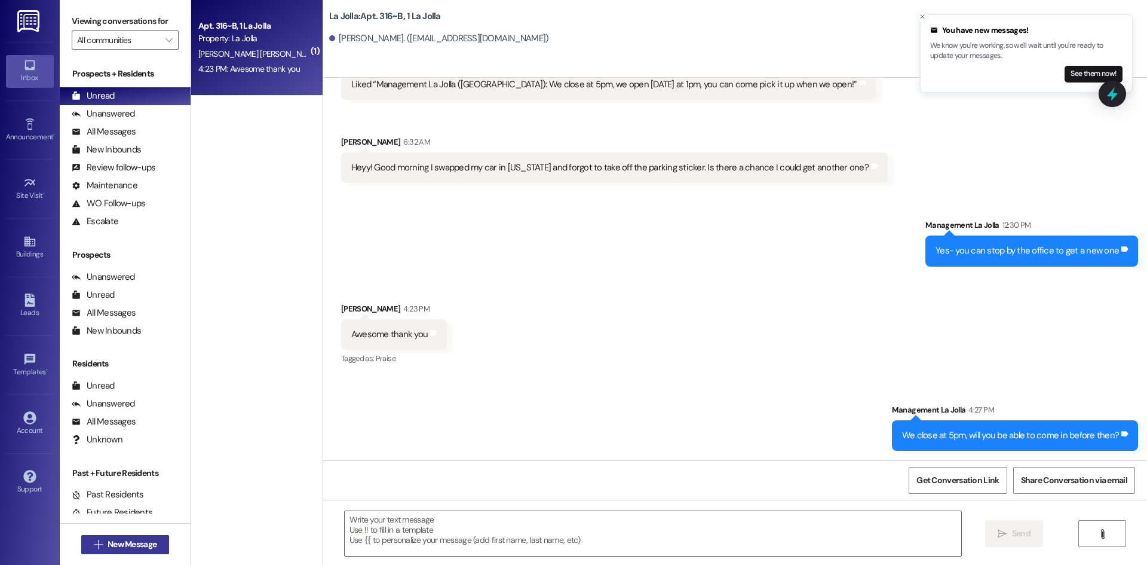
click at [124, 549] on span "New Message" at bounding box center [132, 544] width 49 height 13
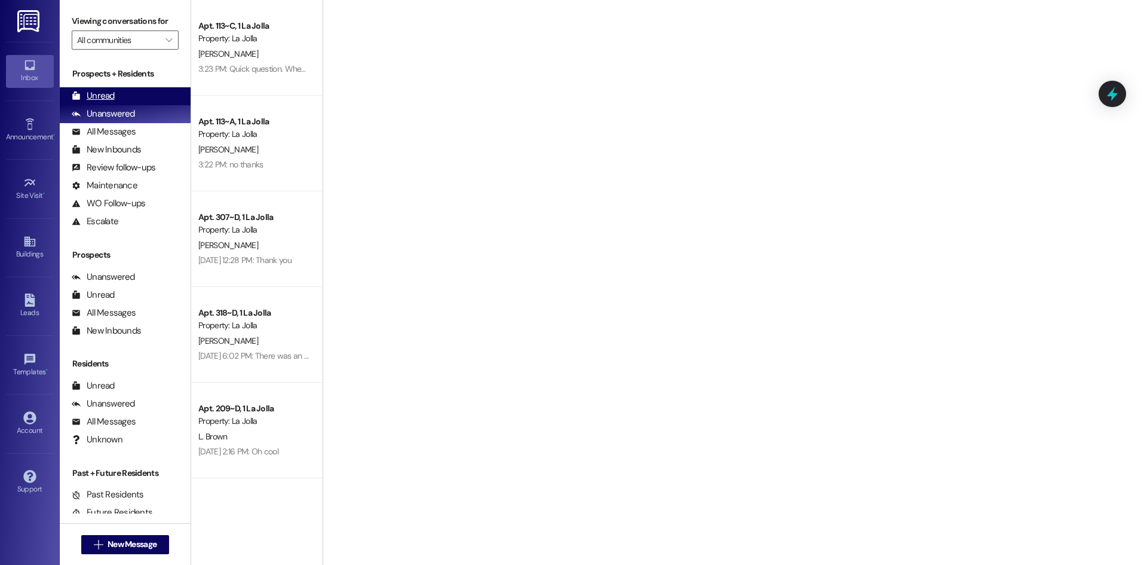
click at [137, 96] on div "Unread (0)" at bounding box center [125, 96] width 131 height 18
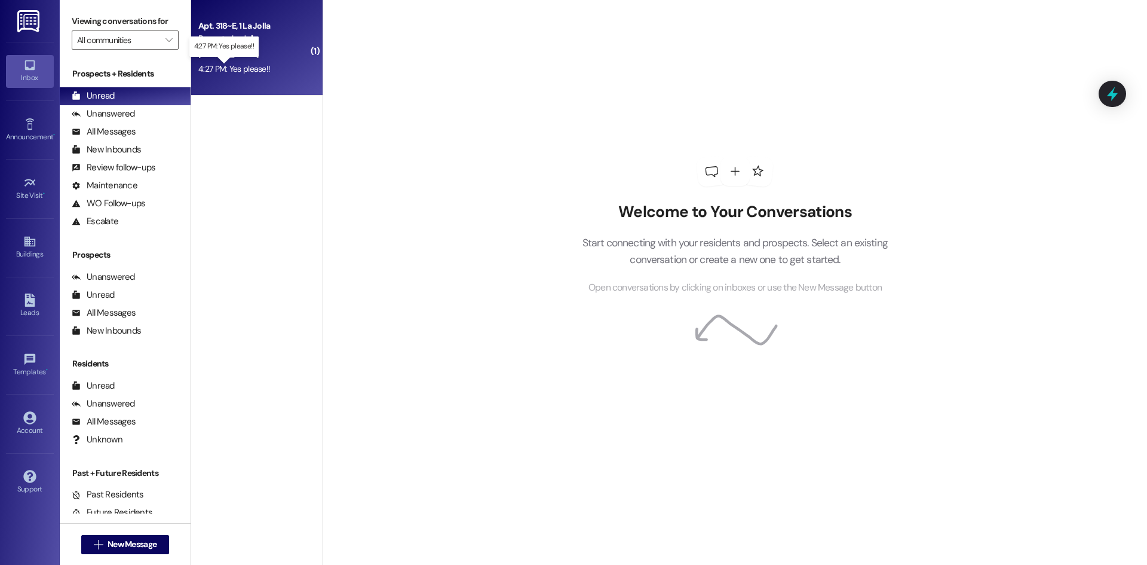
click at [257, 63] on div "4:27 PM: Yes please!! 4:27 PM: Yes please!!" at bounding box center [234, 68] width 72 height 11
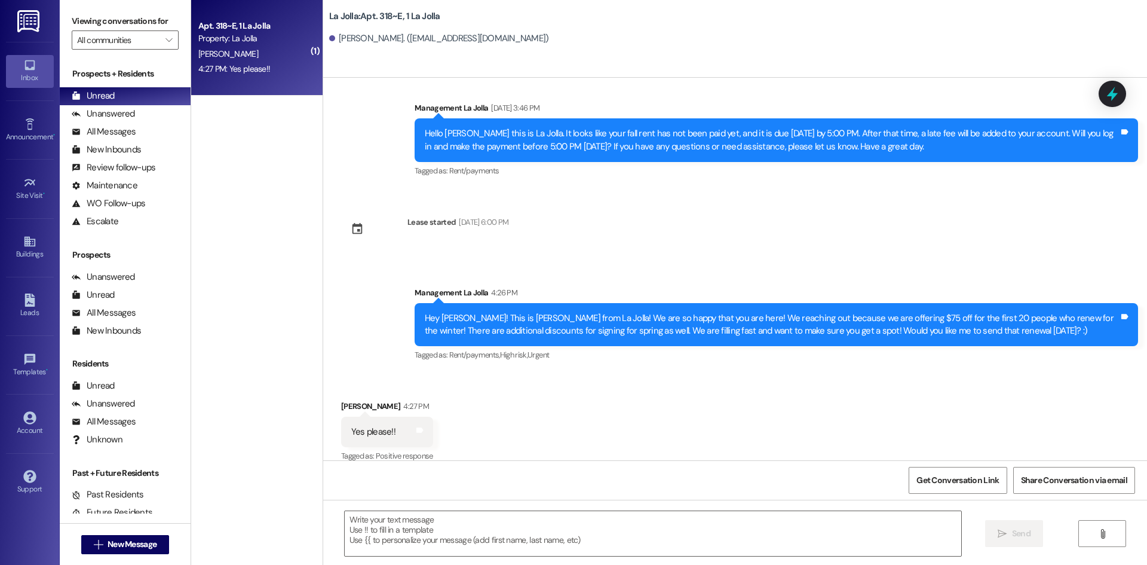
scroll to position [450, 0]
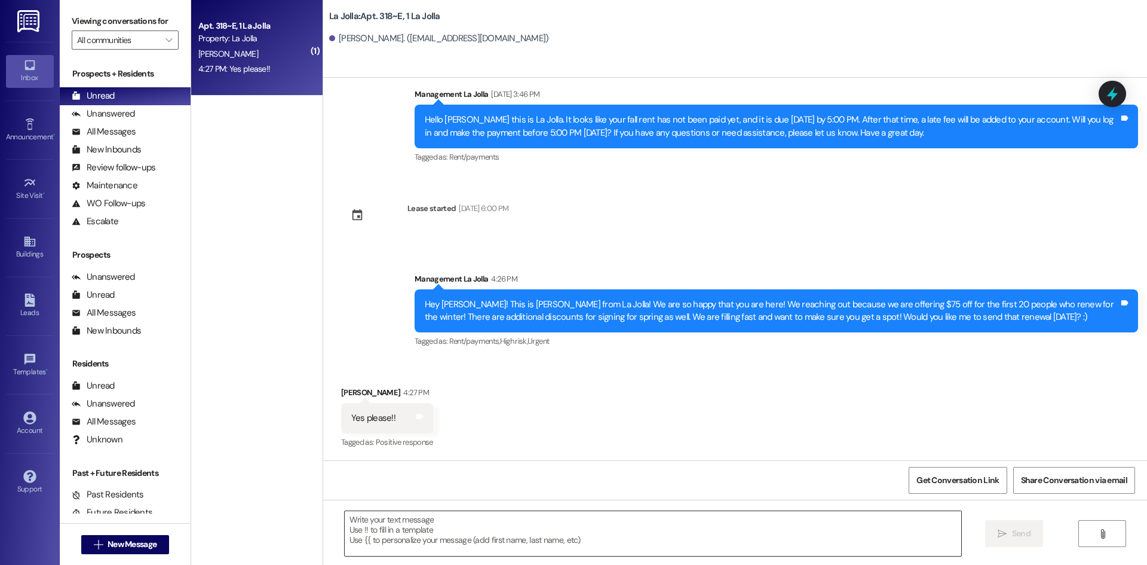
click at [394, 544] on textarea at bounding box center [653, 533] width 617 height 45
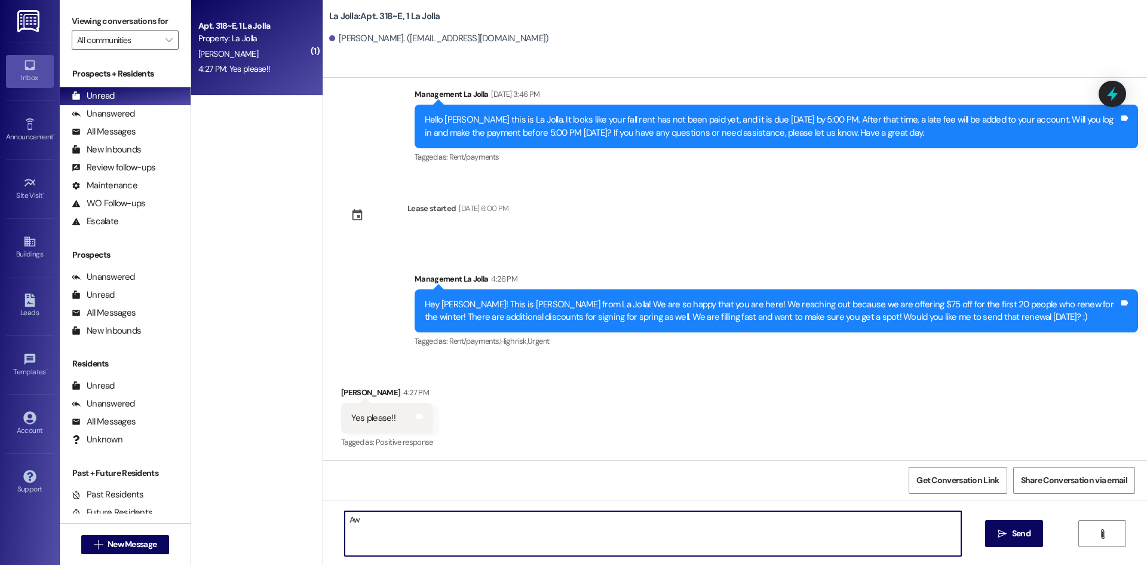
type textarea "A"
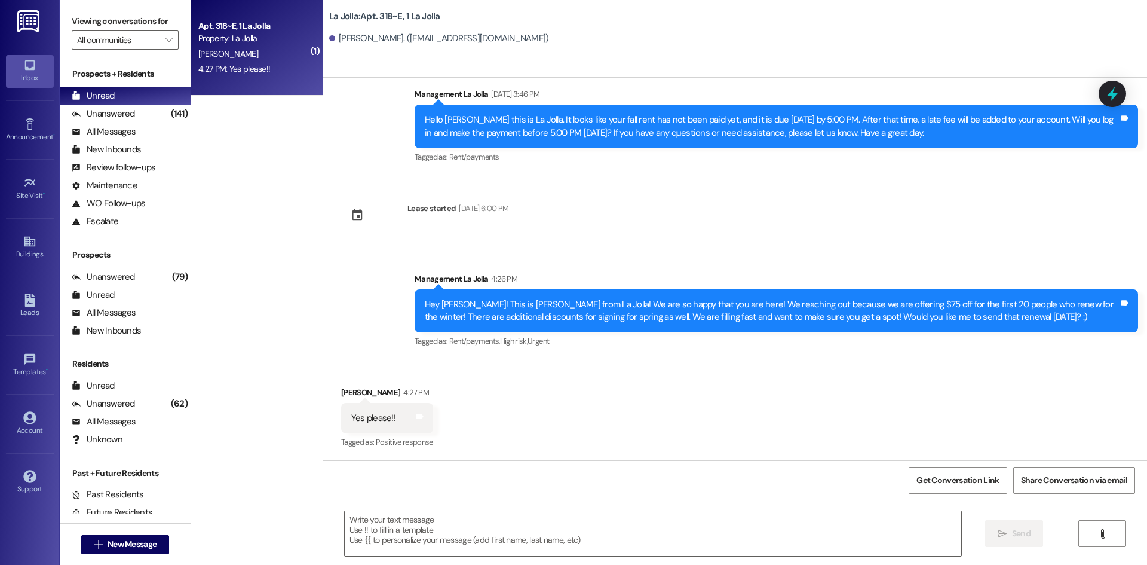
scroll to position [451, 0]
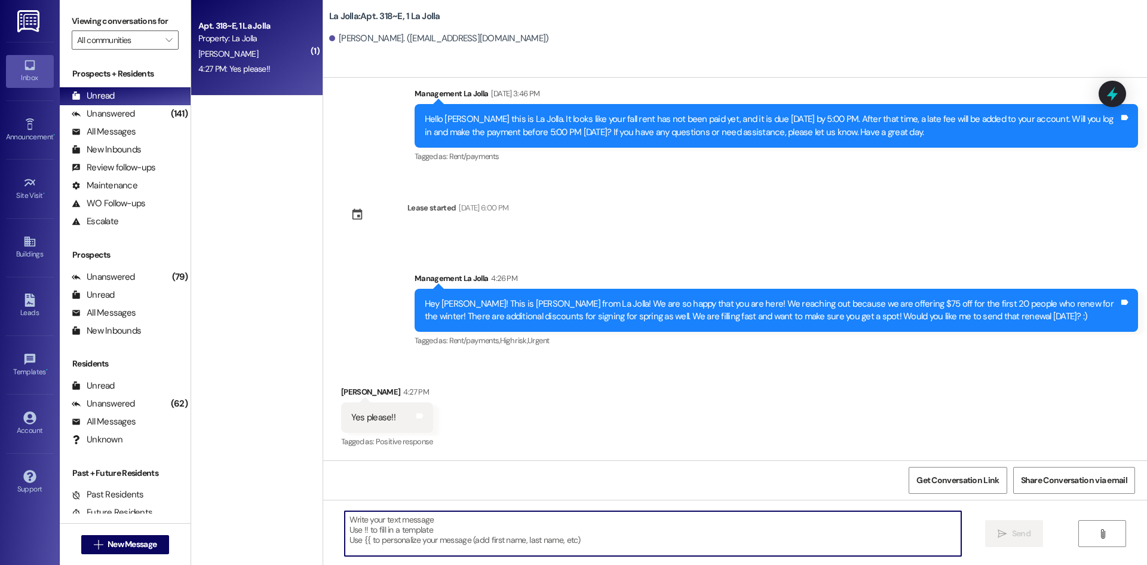
click at [422, 536] on textarea at bounding box center [653, 533] width 617 height 45
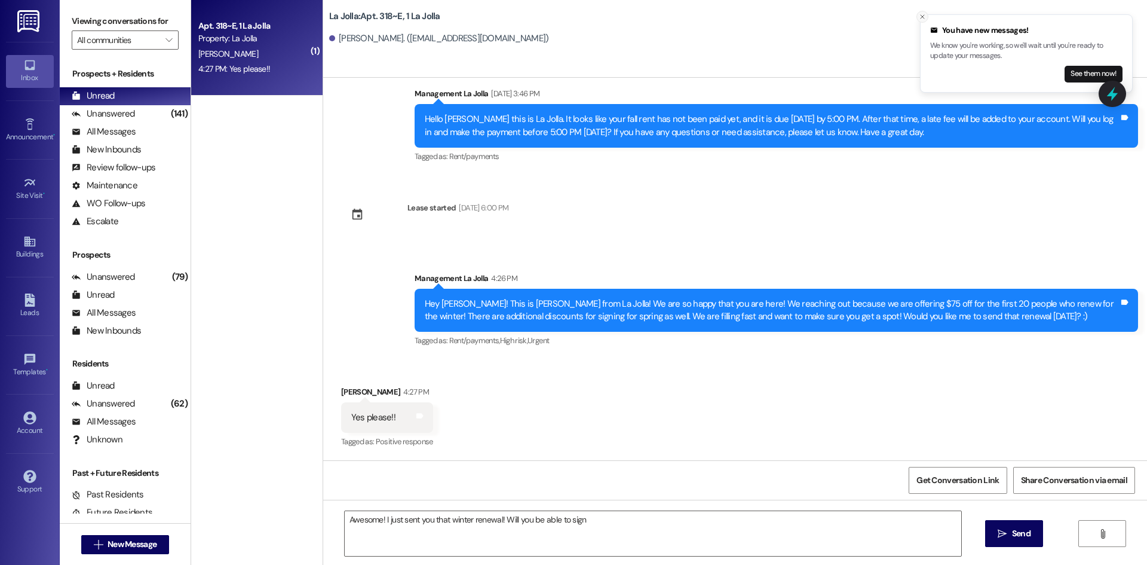
click at [924, 11] on button "Close toast" at bounding box center [923, 17] width 12 height 12
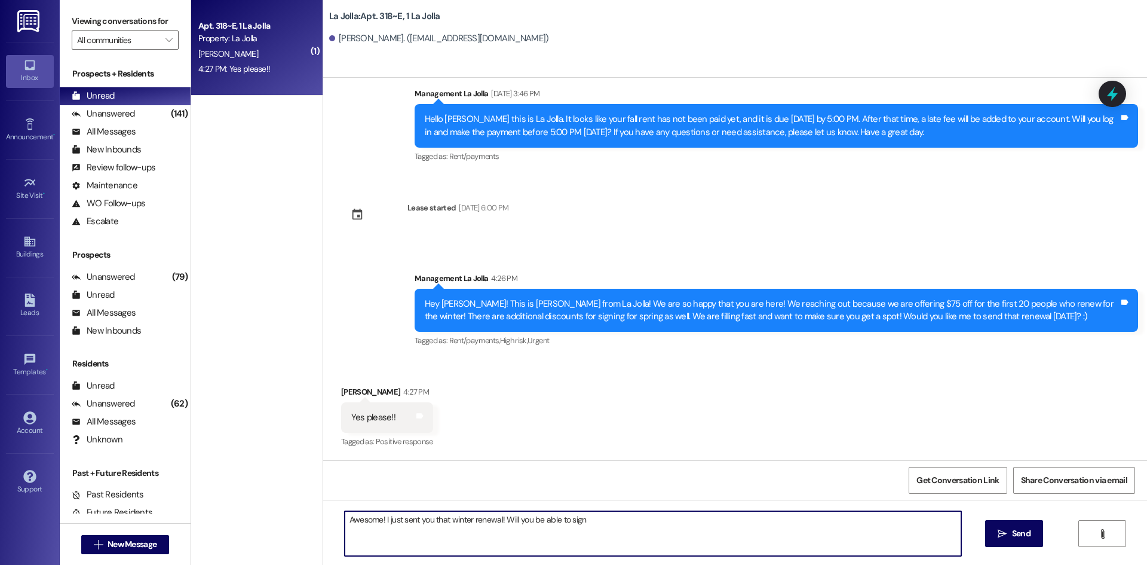
click at [588, 523] on textarea "Awesome! I just sent you that winter renewal! Will you be able to sign" at bounding box center [653, 533] width 617 height 45
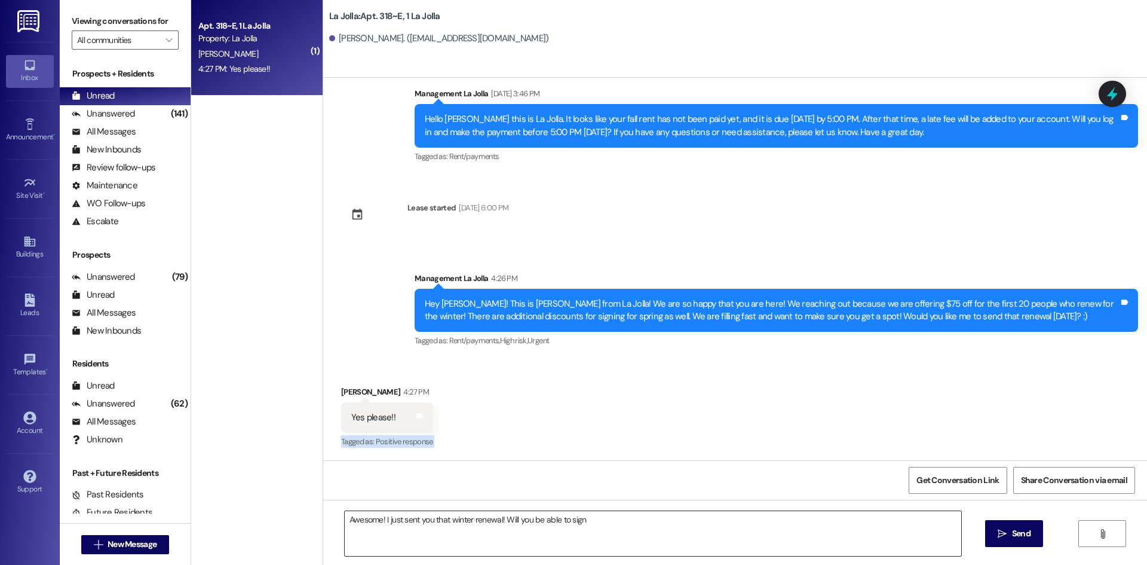
drag, startPoint x: 472, startPoint y: 432, endPoint x: 524, endPoint y: 546, distance: 124.9
click at [524, 546] on div "Sent via SMS Management La Jolla Jun 02, 2025 at 2:26 PM Hello Samantha this is…" at bounding box center [735, 360] width 824 height 565
click at [497, 452] on div "Received via SMS Samantha Thompson 4:27 PM Yes please!! Tags and notes Tagged a…" at bounding box center [735, 409] width 824 height 101
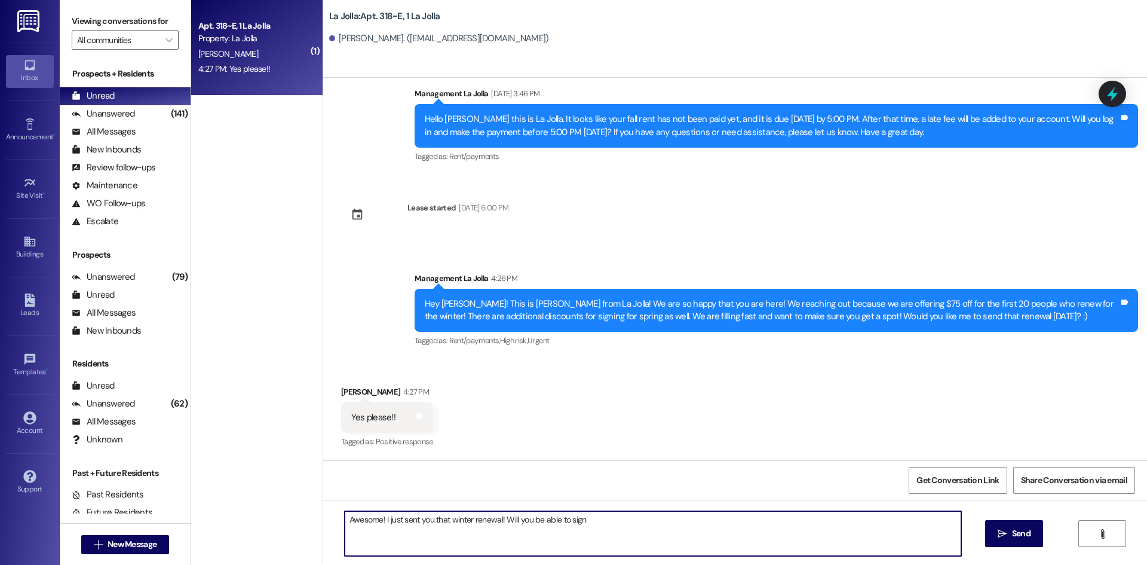
click at [607, 516] on textarea "Awesome! I just sent you that winter renewal! Will you be able to sign" at bounding box center [653, 533] width 617 height 45
type textarea "Awesome! I just sent you that winter renewal! Will you be able to sign that by …"
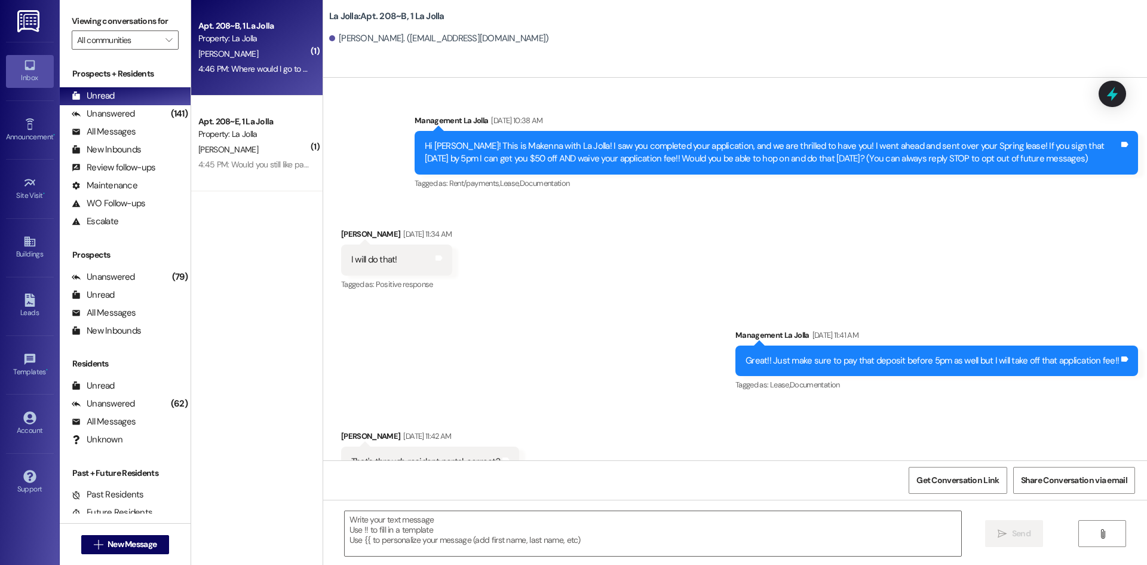
scroll to position [5197, 0]
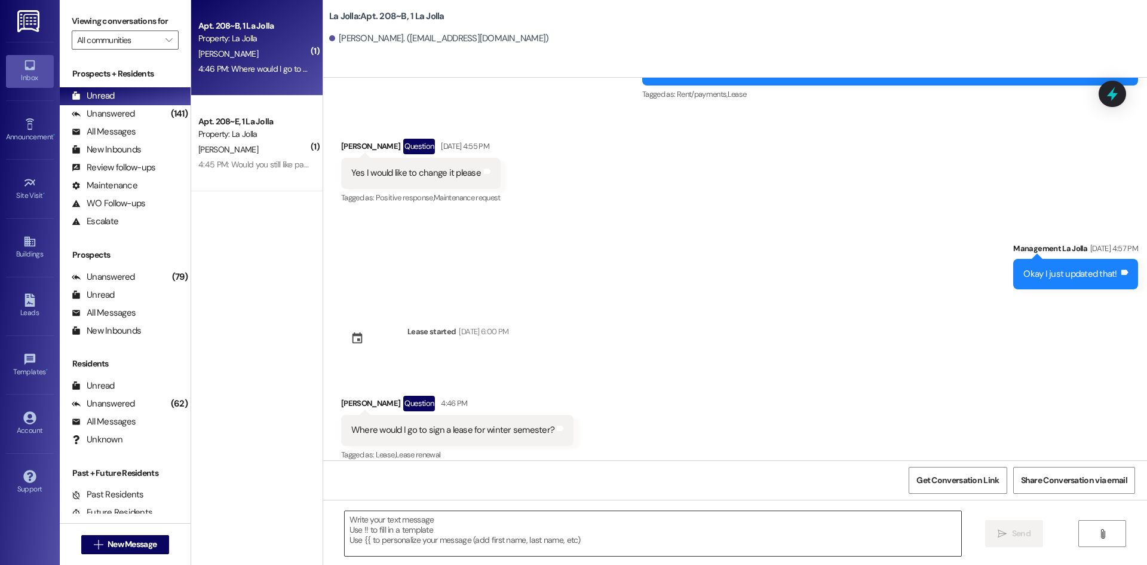
click at [405, 537] on textarea at bounding box center [653, 533] width 617 height 45
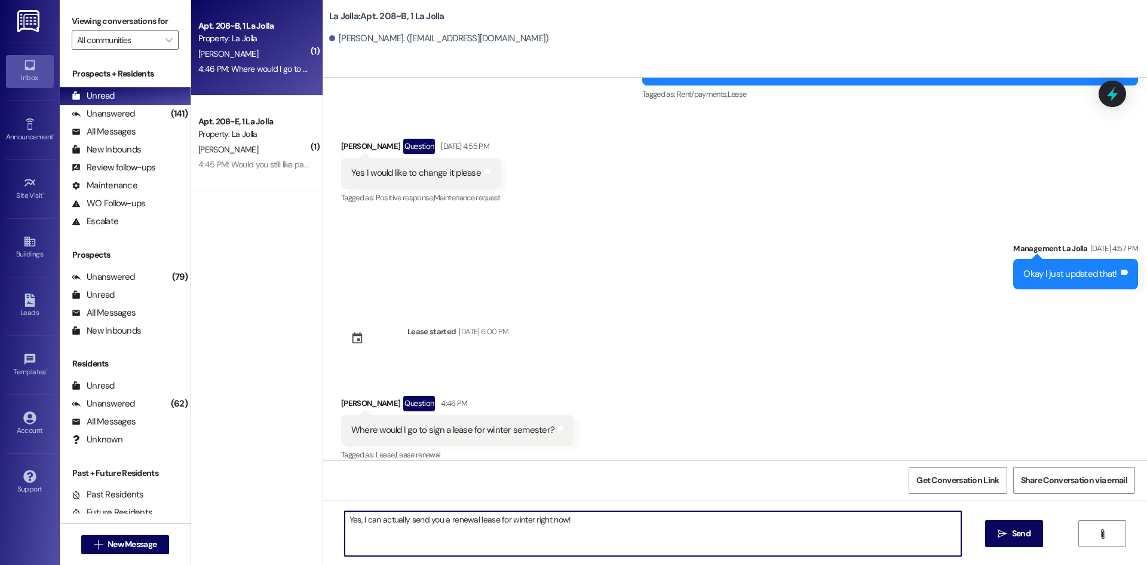
click at [593, 518] on textarea "Yes, I can actually send you a renewal lease for winter right now!" at bounding box center [653, 533] width 617 height 45
type textarea "Yes, I can actually send you a renewal lease for winter right now!"
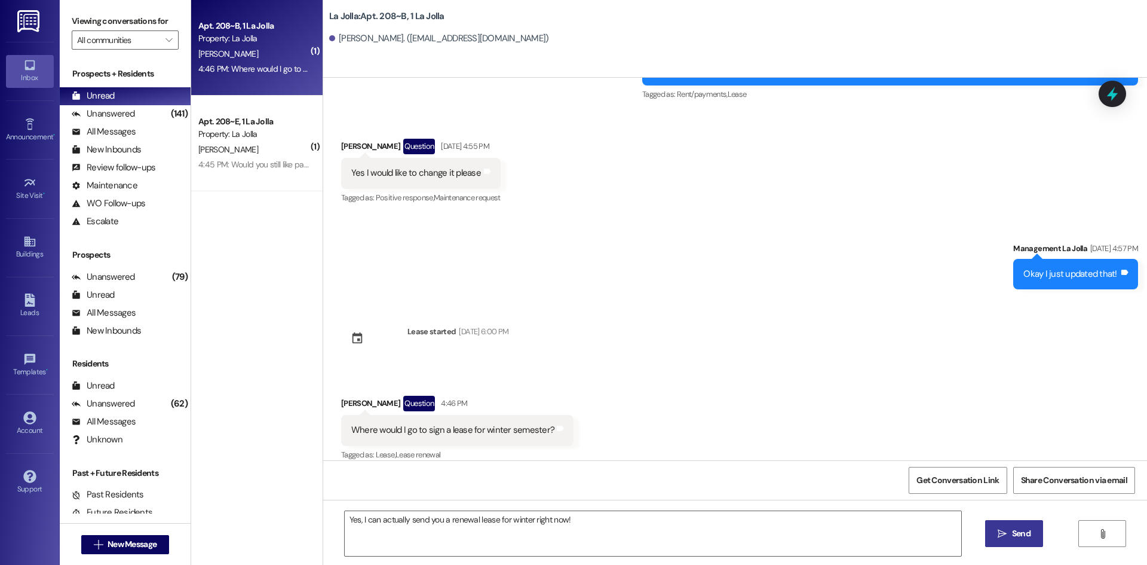
click at [1003, 529] on icon "" at bounding box center [1002, 534] width 9 height 10
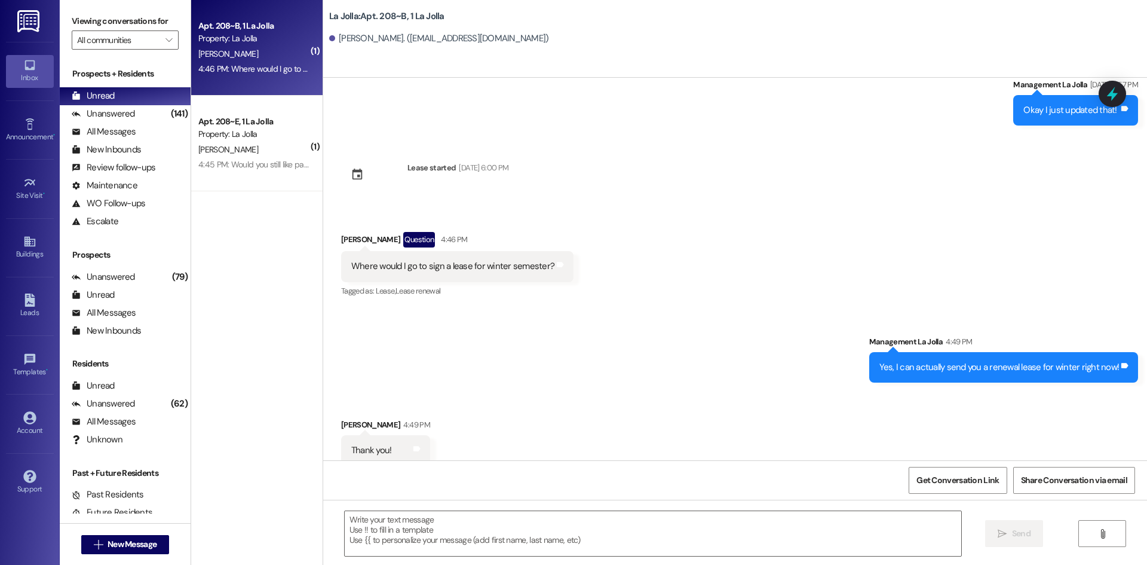
scroll to position [5363, 0]
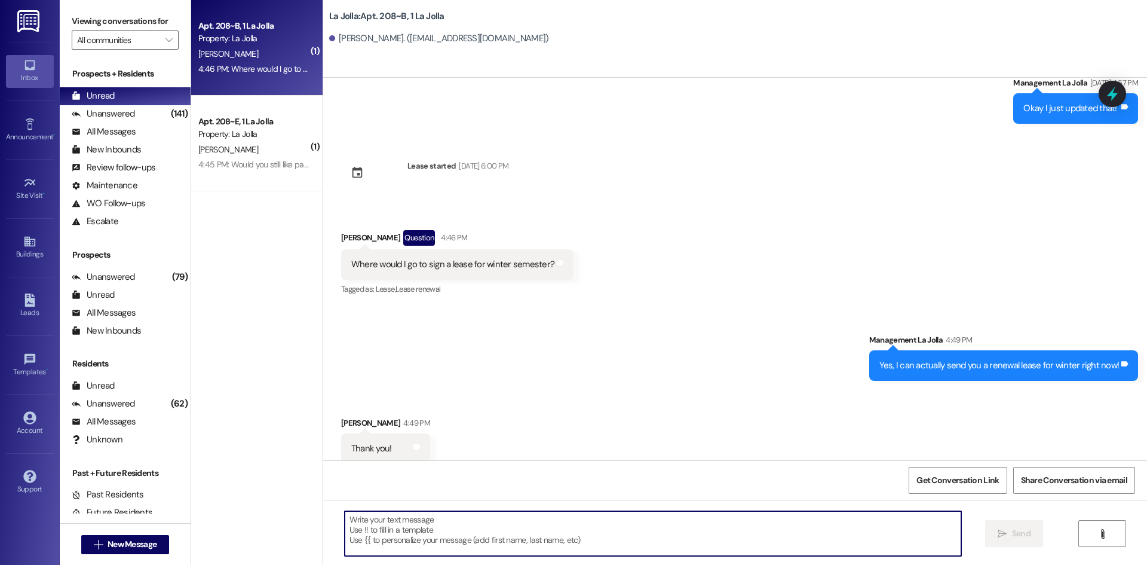
click at [431, 529] on textarea at bounding box center [653, 533] width 617 height 45
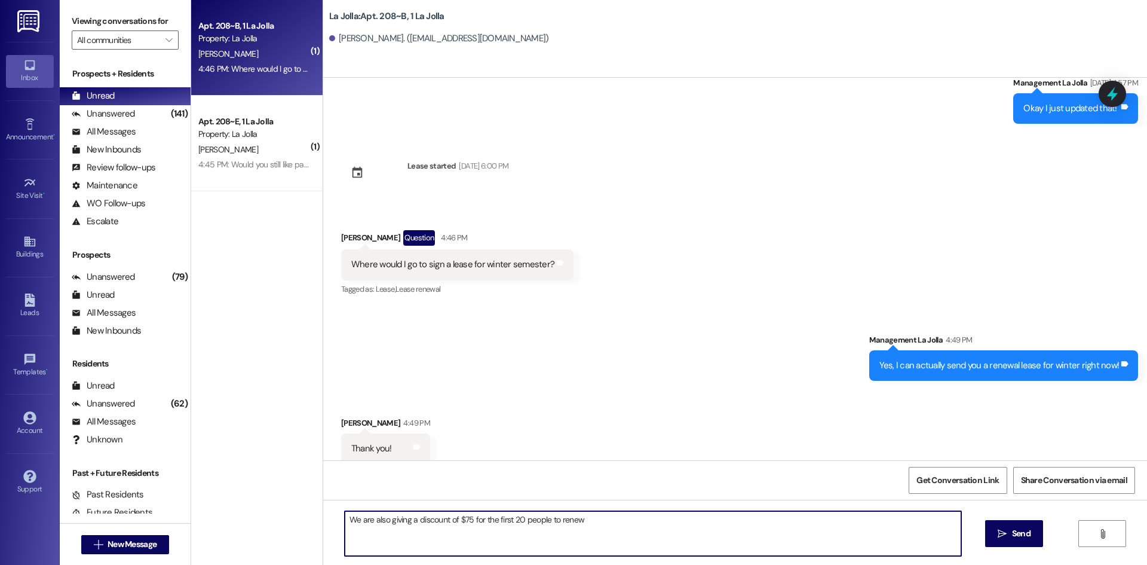
click at [590, 517] on textarea "We are also giving a discount of $75 for the first 20 people to renew" at bounding box center [653, 533] width 617 height 45
click at [869, 517] on textarea "Okay I just sent that to you, would you be able to sign it by this evening at 6…" at bounding box center [653, 533] width 617 height 45
type textarea "Okay I just sent that to you, would you be able to sign it by this evening at 6…"
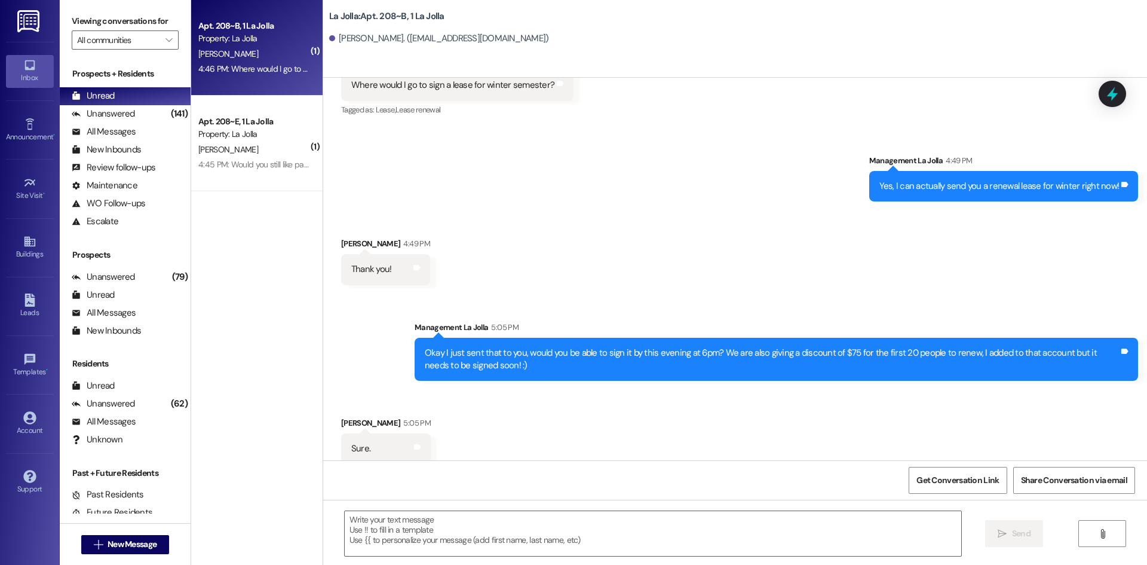
scroll to position [5542, 0]
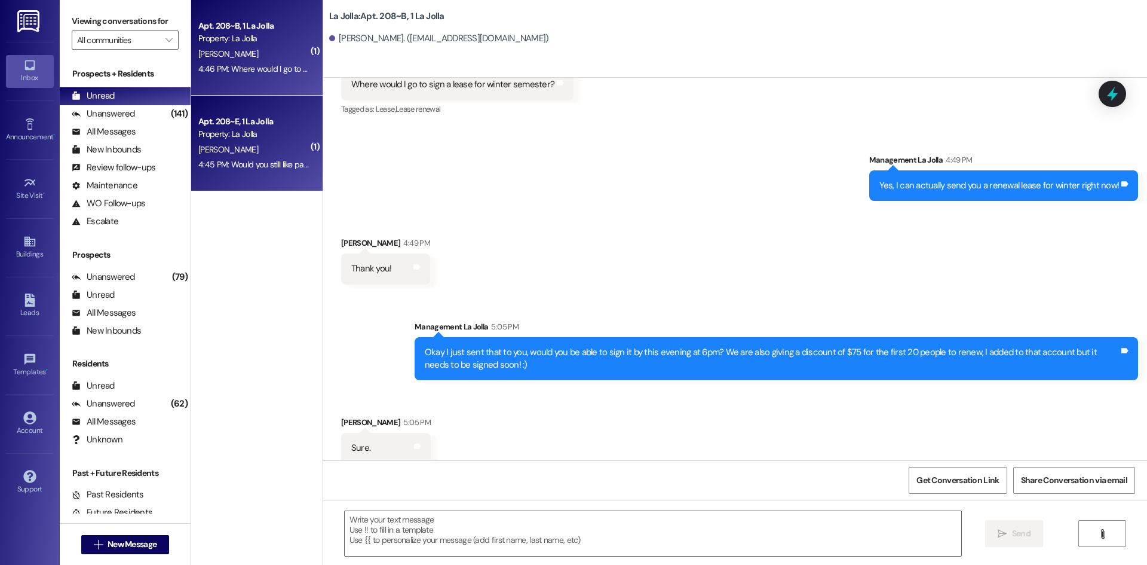
click at [255, 144] on div "M. Briggs" at bounding box center [253, 149] width 113 height 15
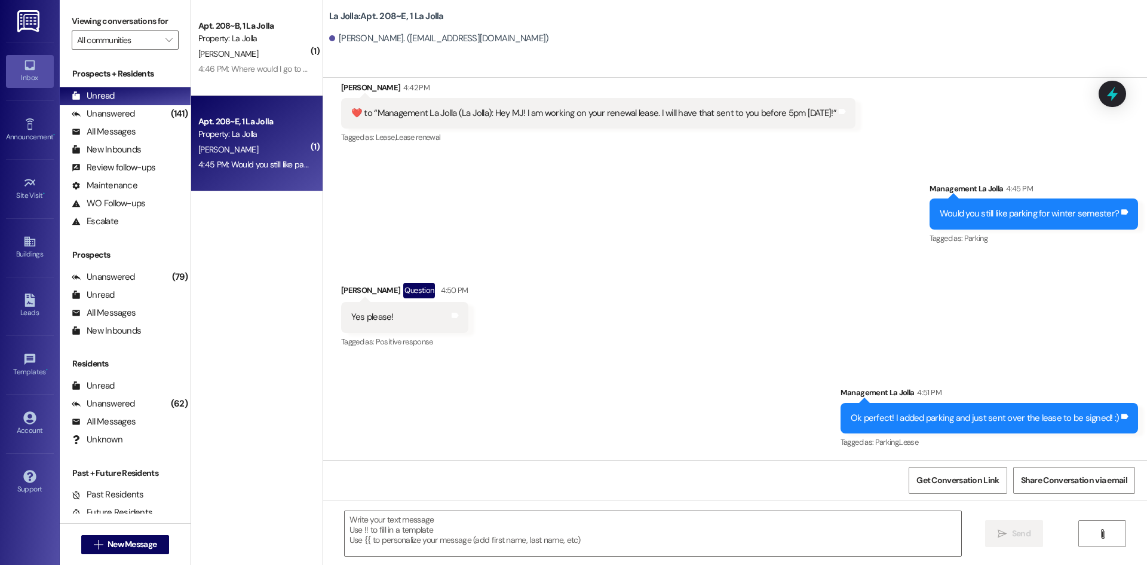
scroll to position [1658, 0]
